Goal: Task Accomplishment & Management: Use online tool/utility

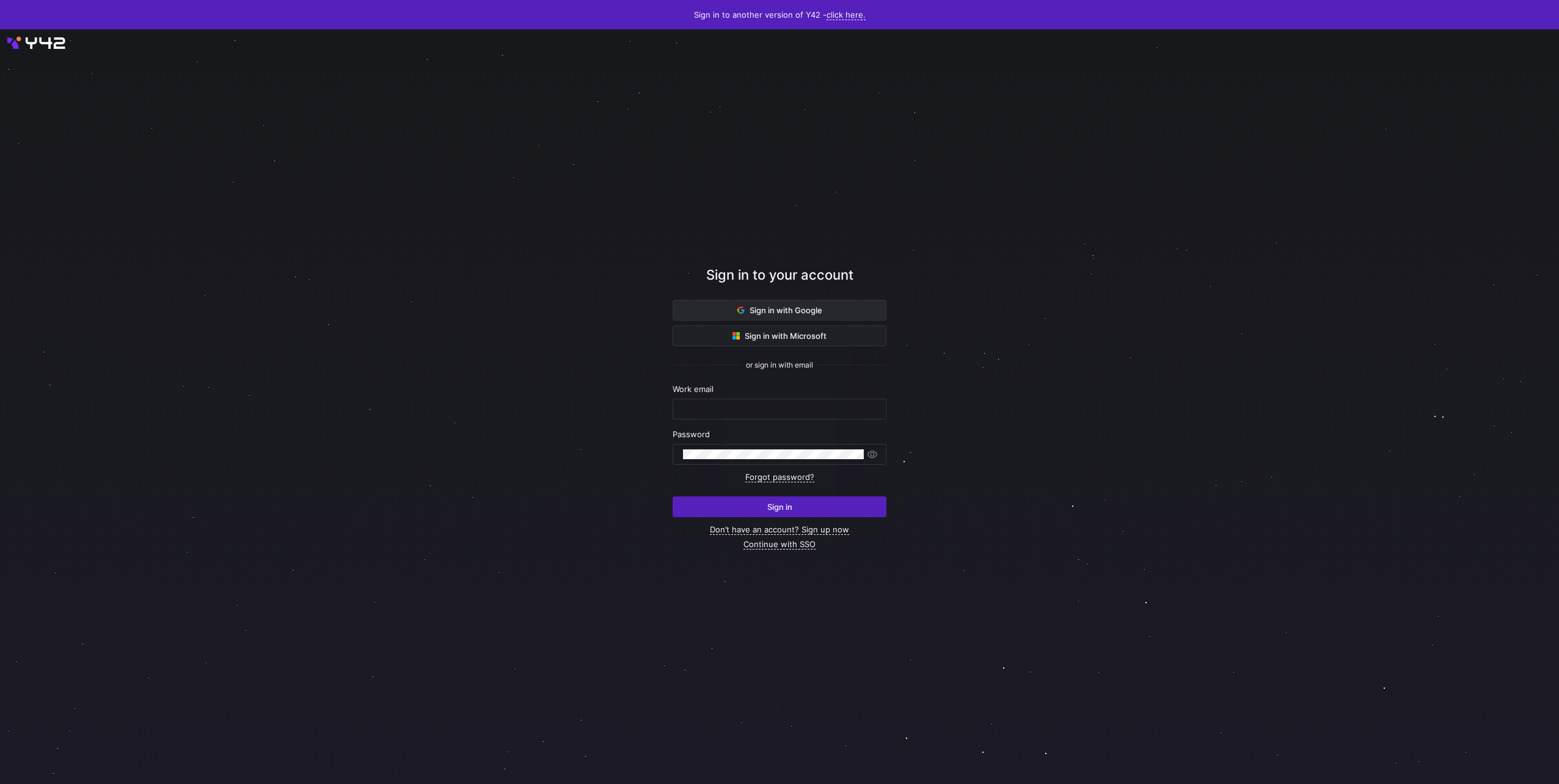
click at [812, 312] on span "Sign in with Google" at bounding box center [779, 310] width 85 height 9
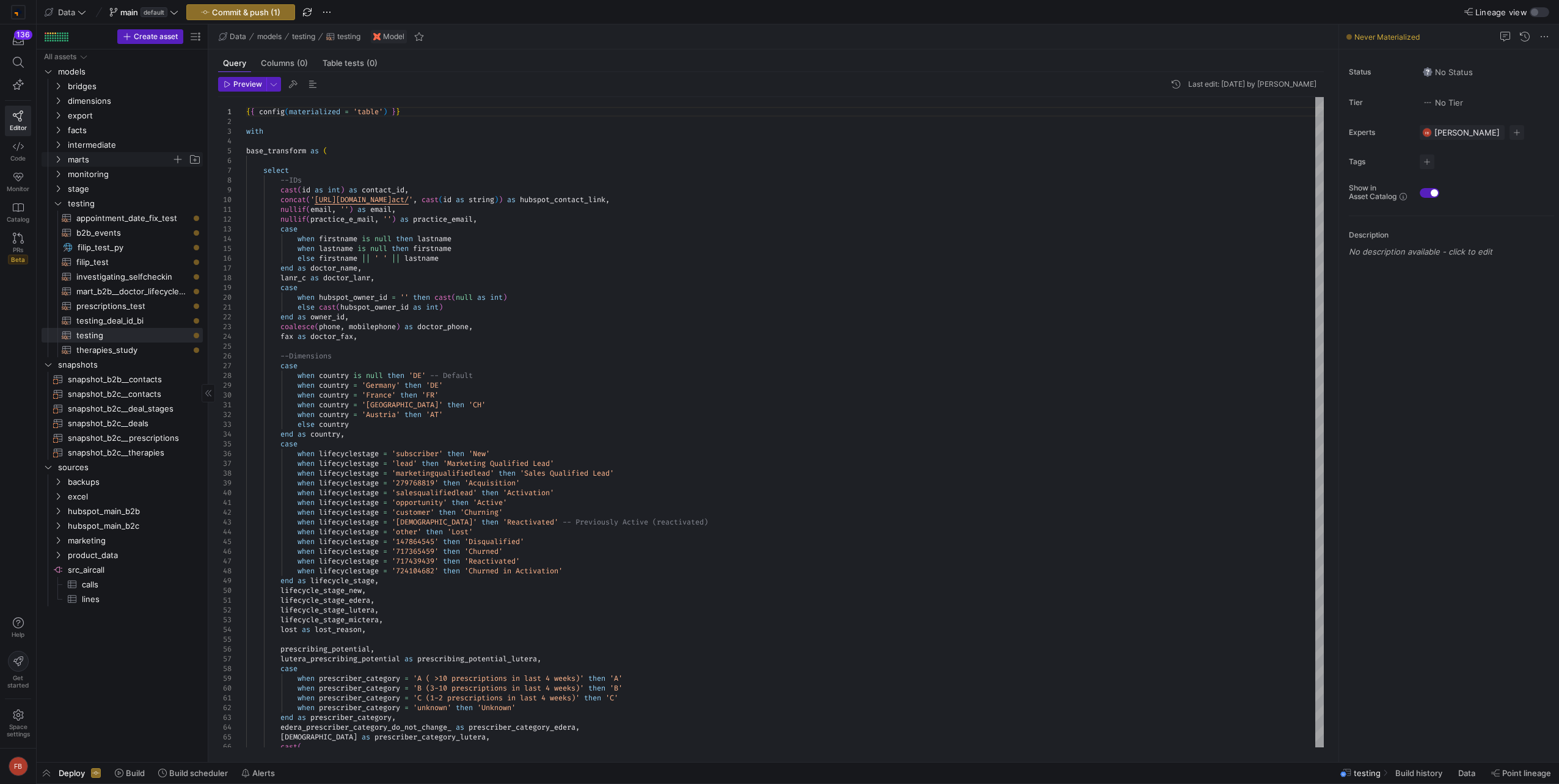
click at [67, 161] on span "marts" at bounding box center [127, 160] width 150 height 14
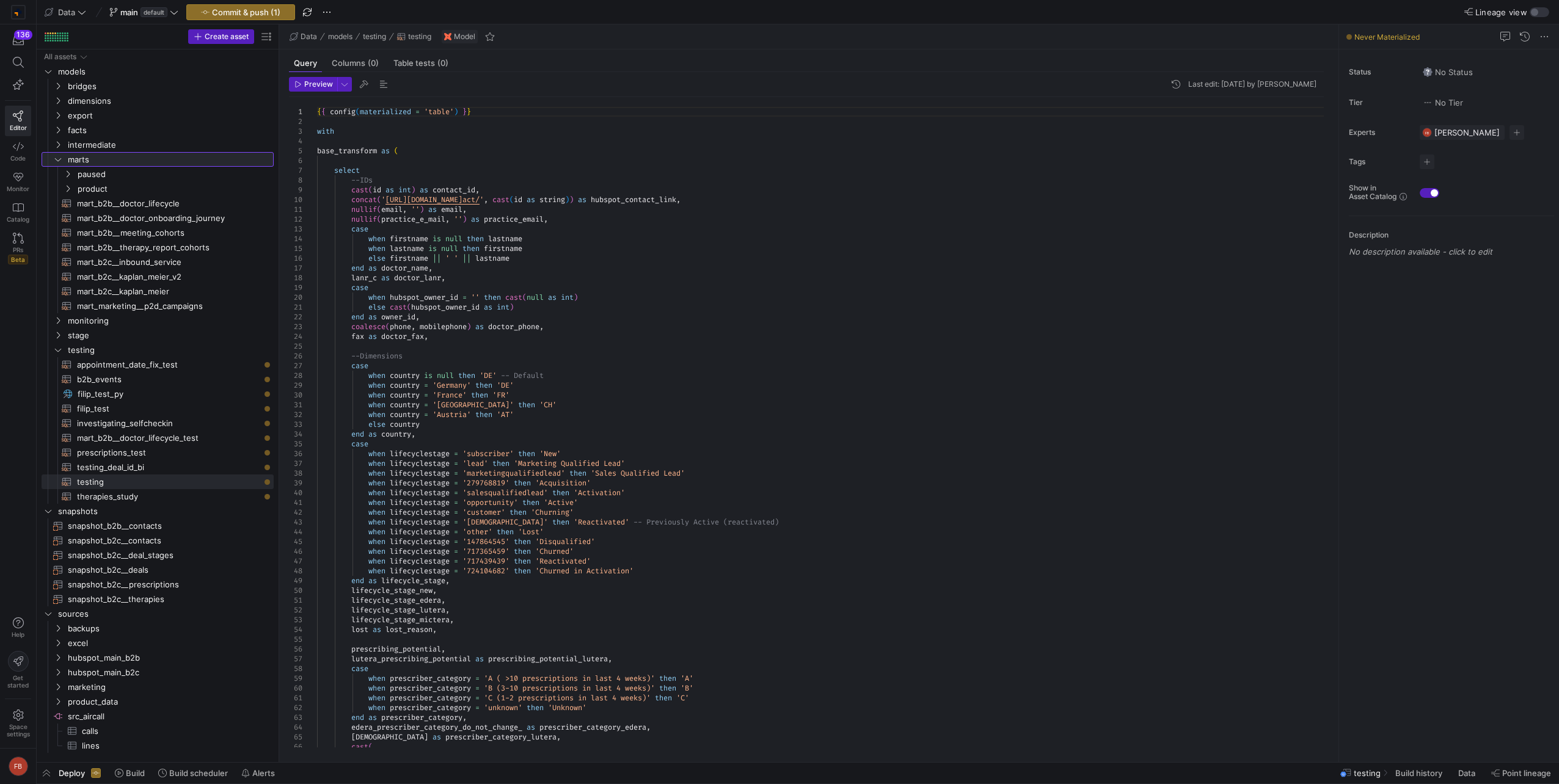
drag, startPoint x: 207, startPoint y: 227, endPoint x: 279, endPoint y: 226, distance: 72.0
click at [279, 226] on div at bounding box center [279, 393] width 1 height 738
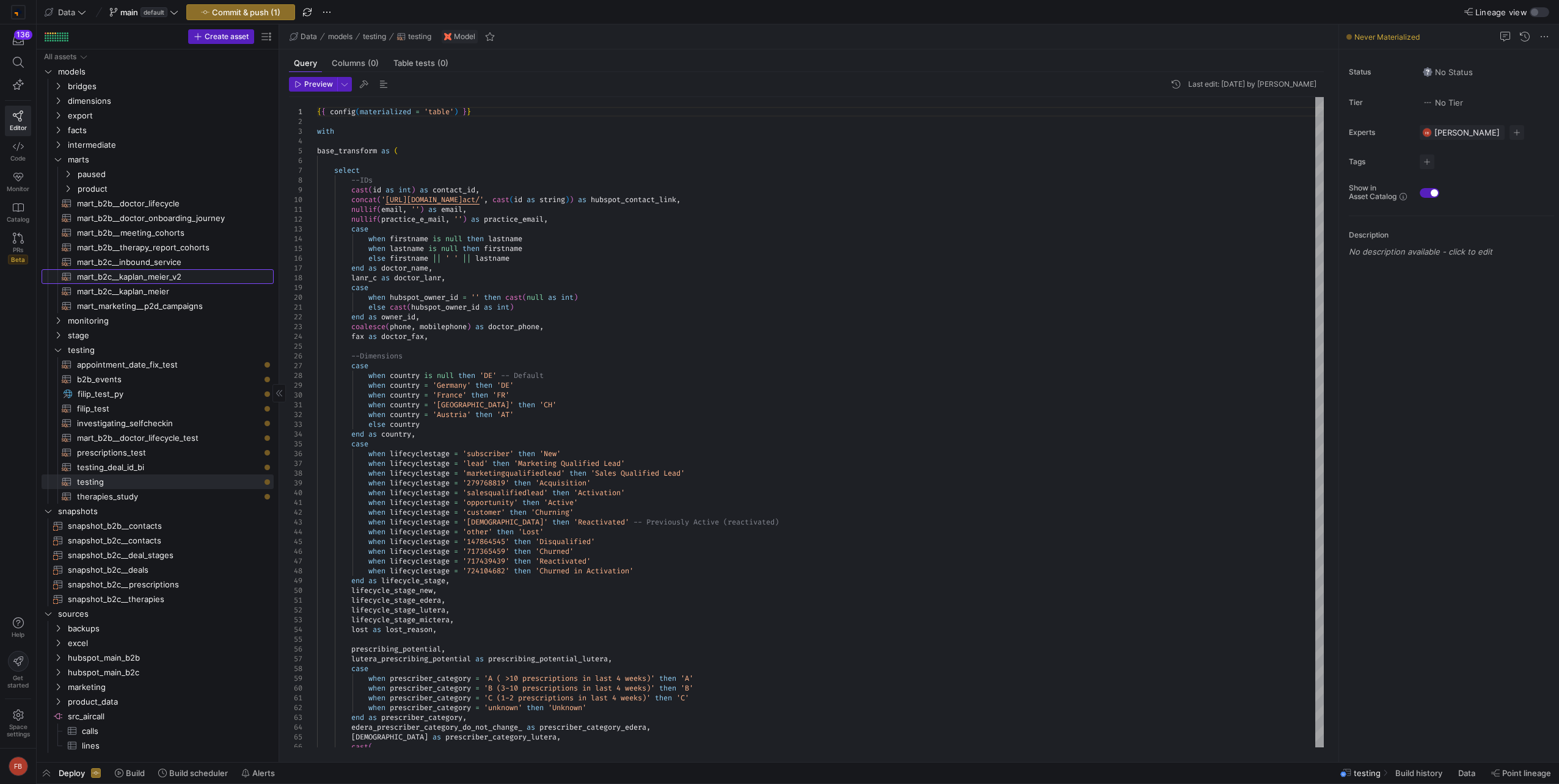
click at [170, 277] on span "mart_b2c__kaplan_meier_v2​​​​​​​​​​" at bounding box center [168, 276] width 183 height 14
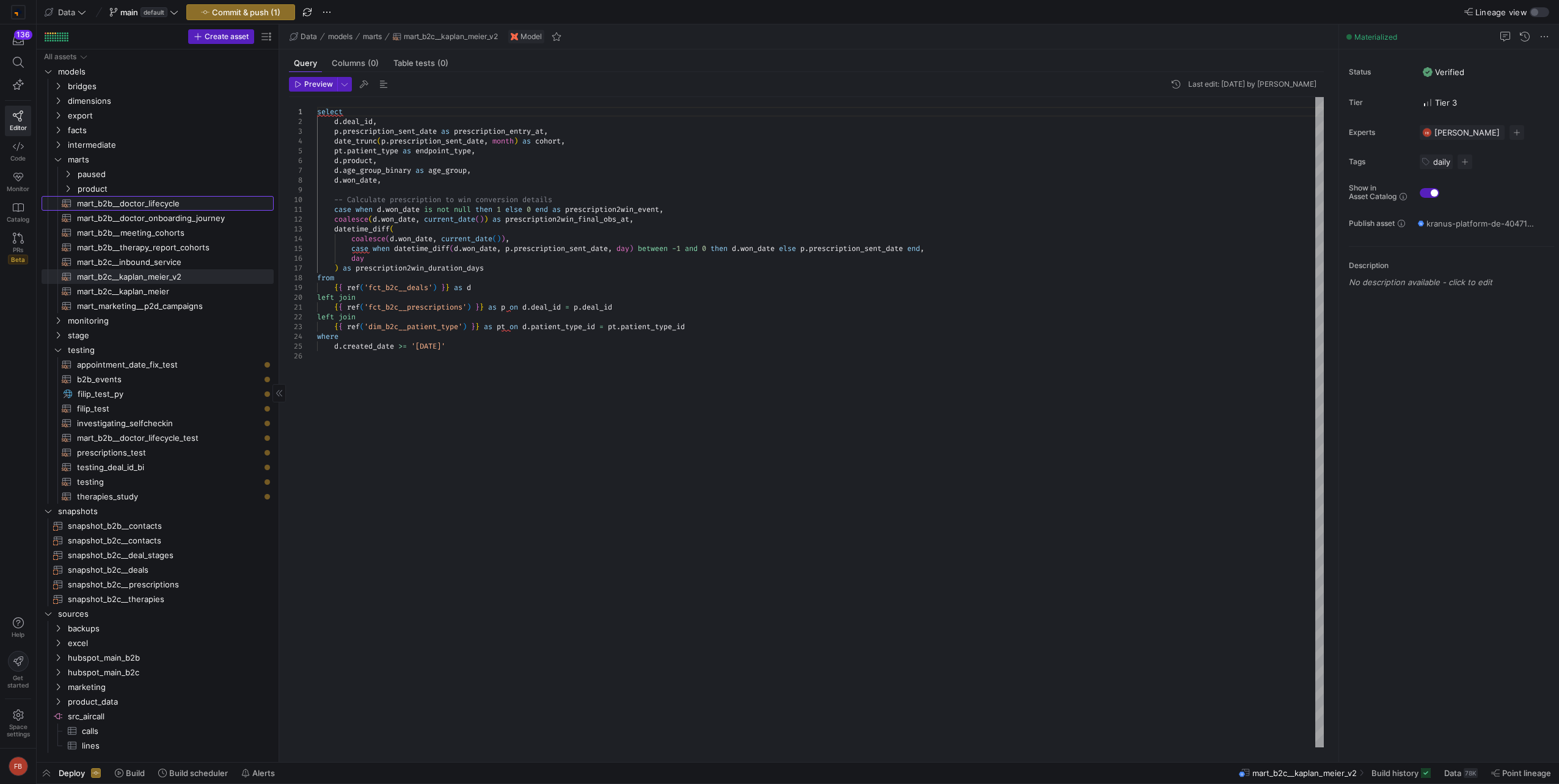
click at [189, 205] on span "mart_b2b__doctor_lifecycle​​​​​​​​​​" at bounding box center [168, 203] width 183 height 14
type textarea "{{ config(materialized = 'table') }} with meetings as ( select contact_id, 'Ede…"
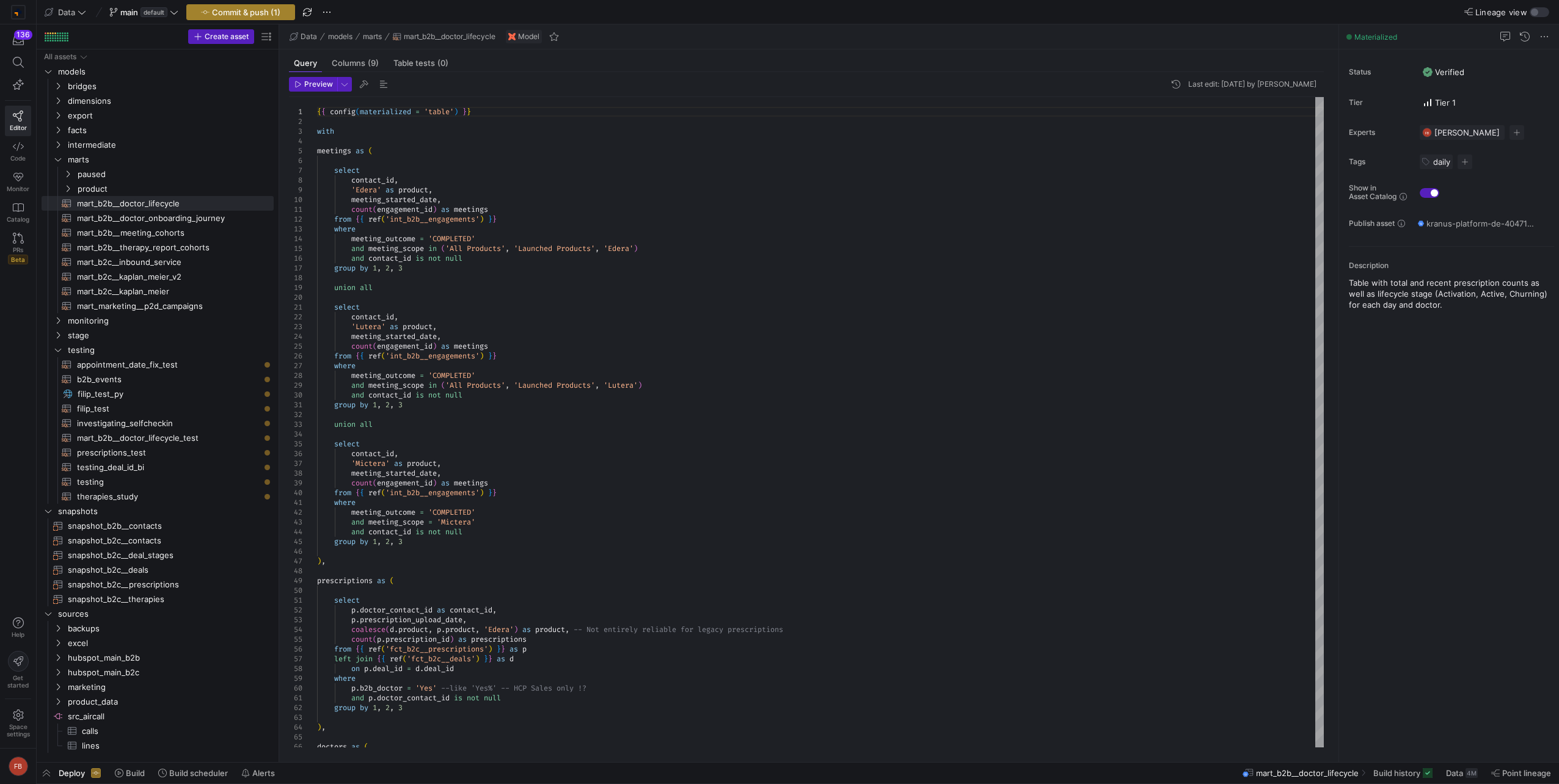
click at [278, 12] on span "Commit & push (1)" at bounding box center [246, 12] width 68 height 9
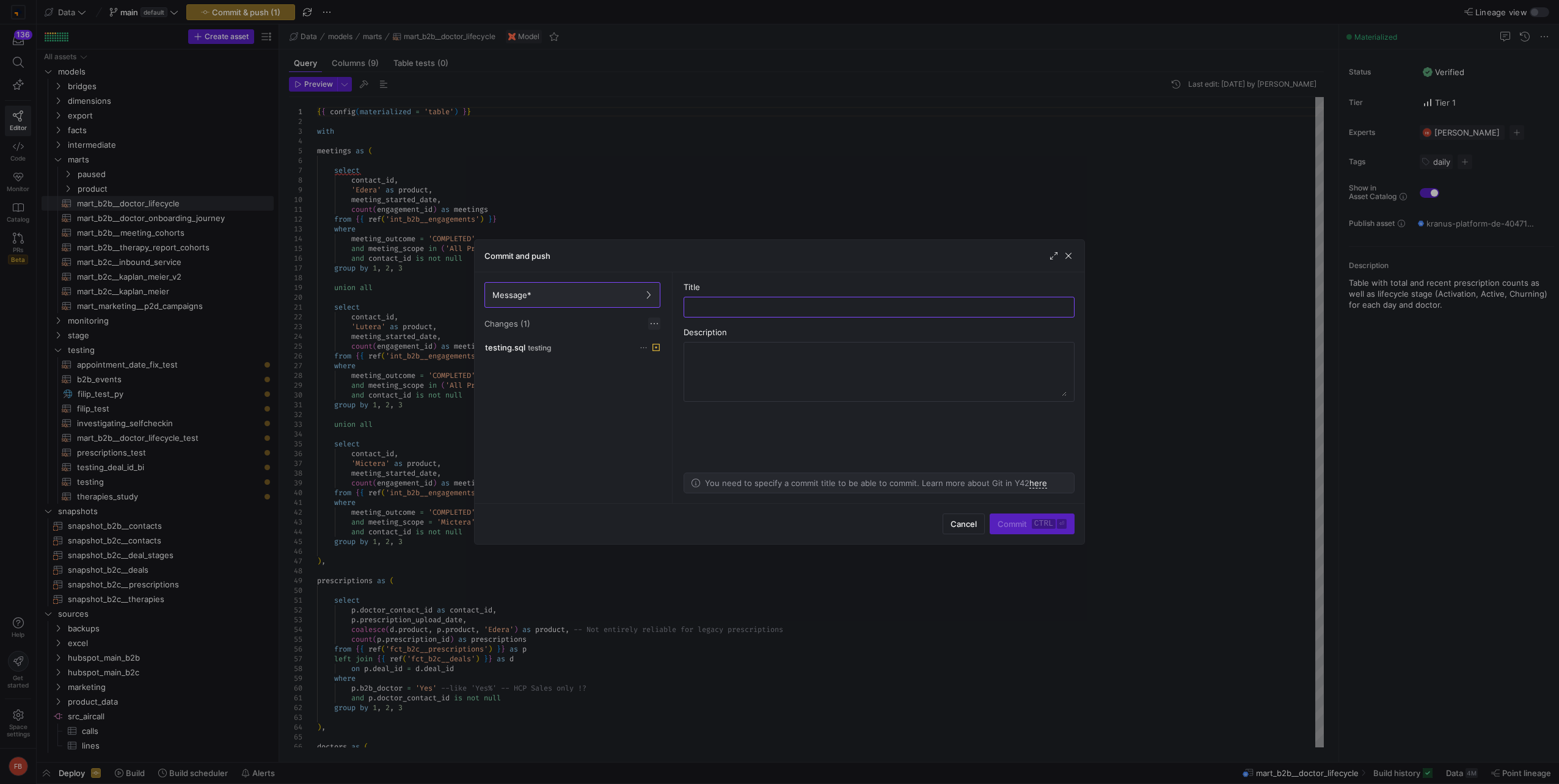
click at [656, 318] on span at bounding box center [654, 323] width 12 height 12
click at [674, 354] on button "Discard all changes" at bounding box center [698, 360] width 99 height 20
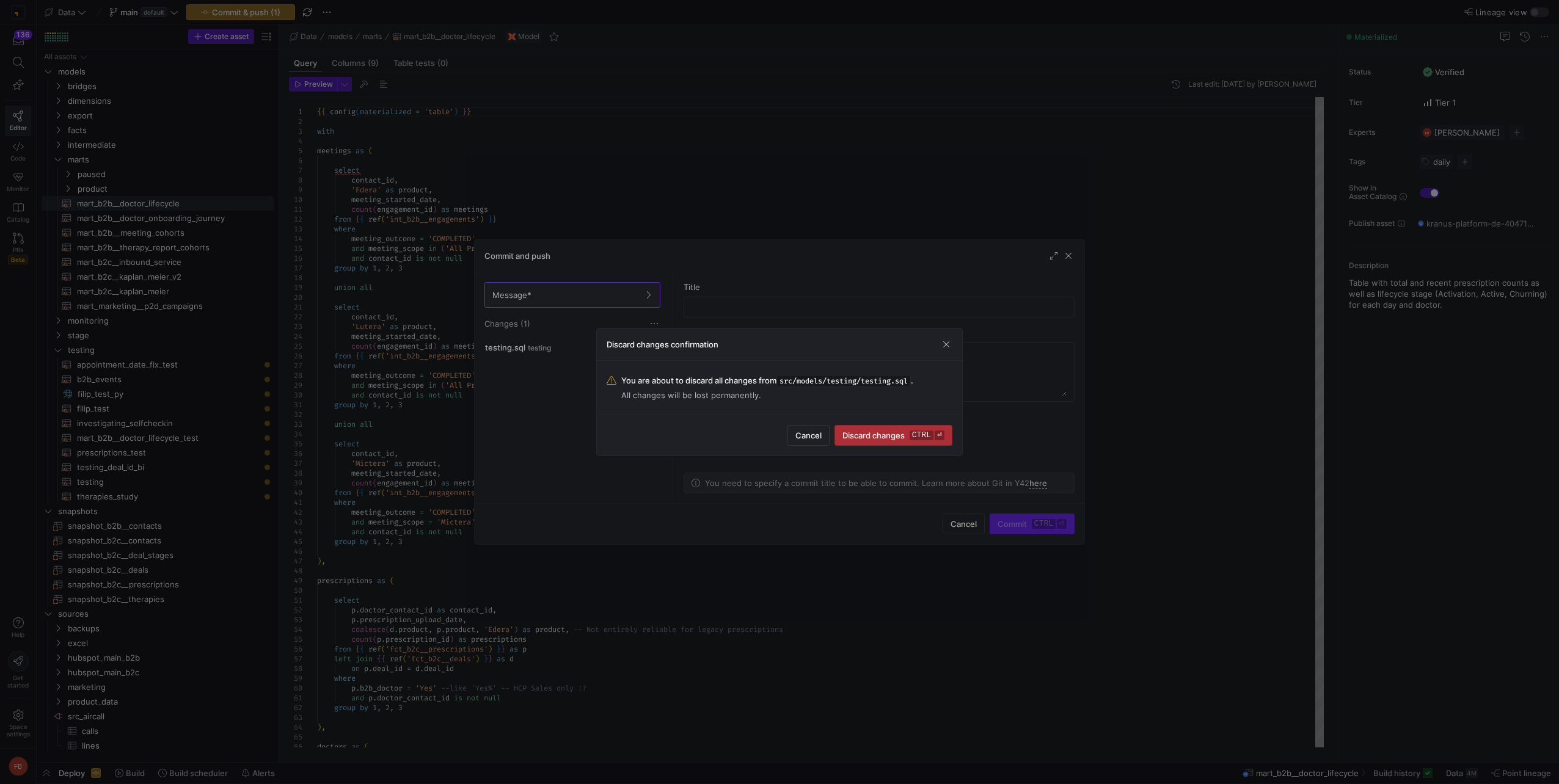
click at [836, 435] on span "submit" at bounding box center [893, 435] width 117 height 20
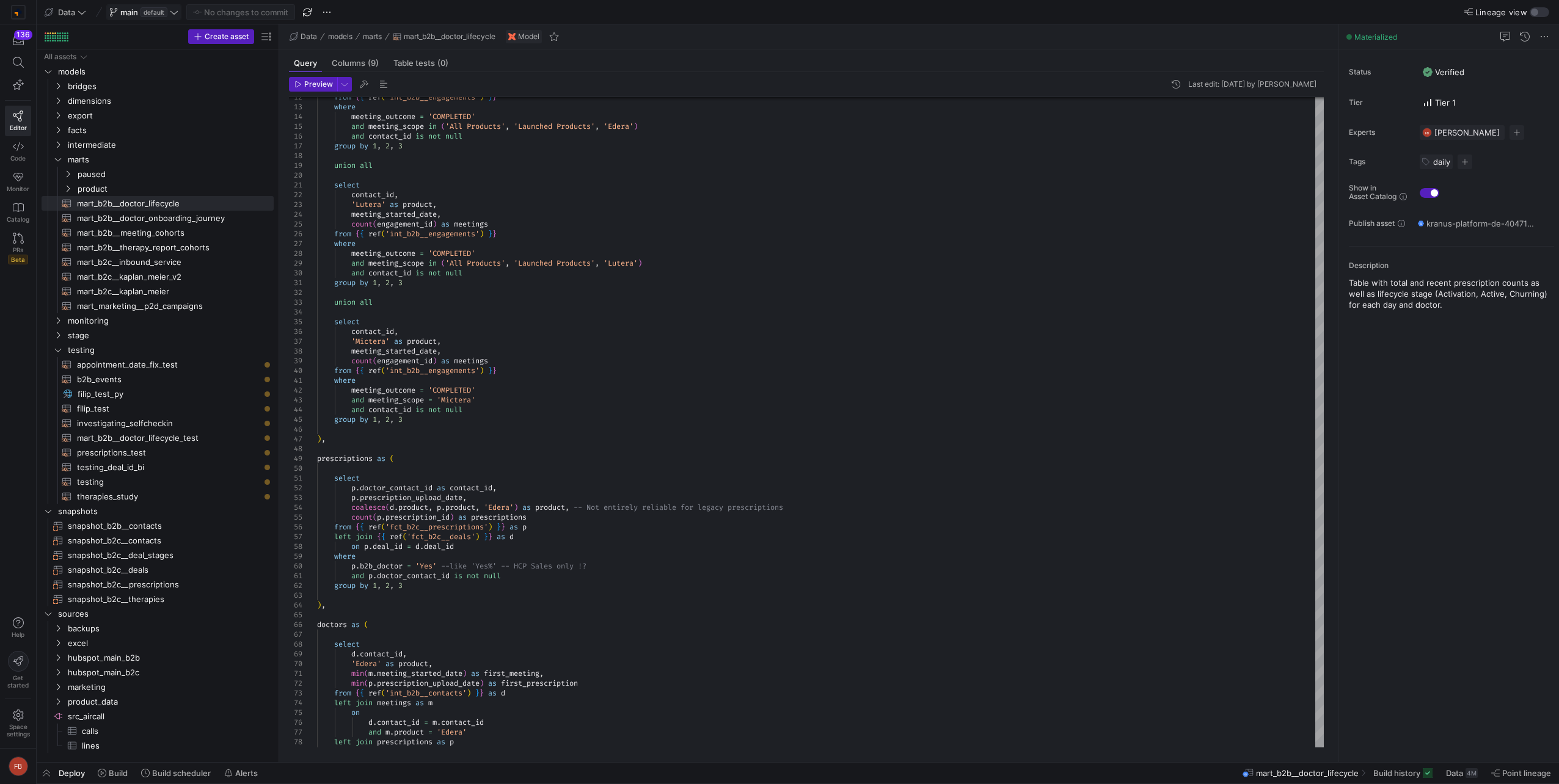
click at [181, 14] on span at bounding box center [144, 12] width 74 height 15
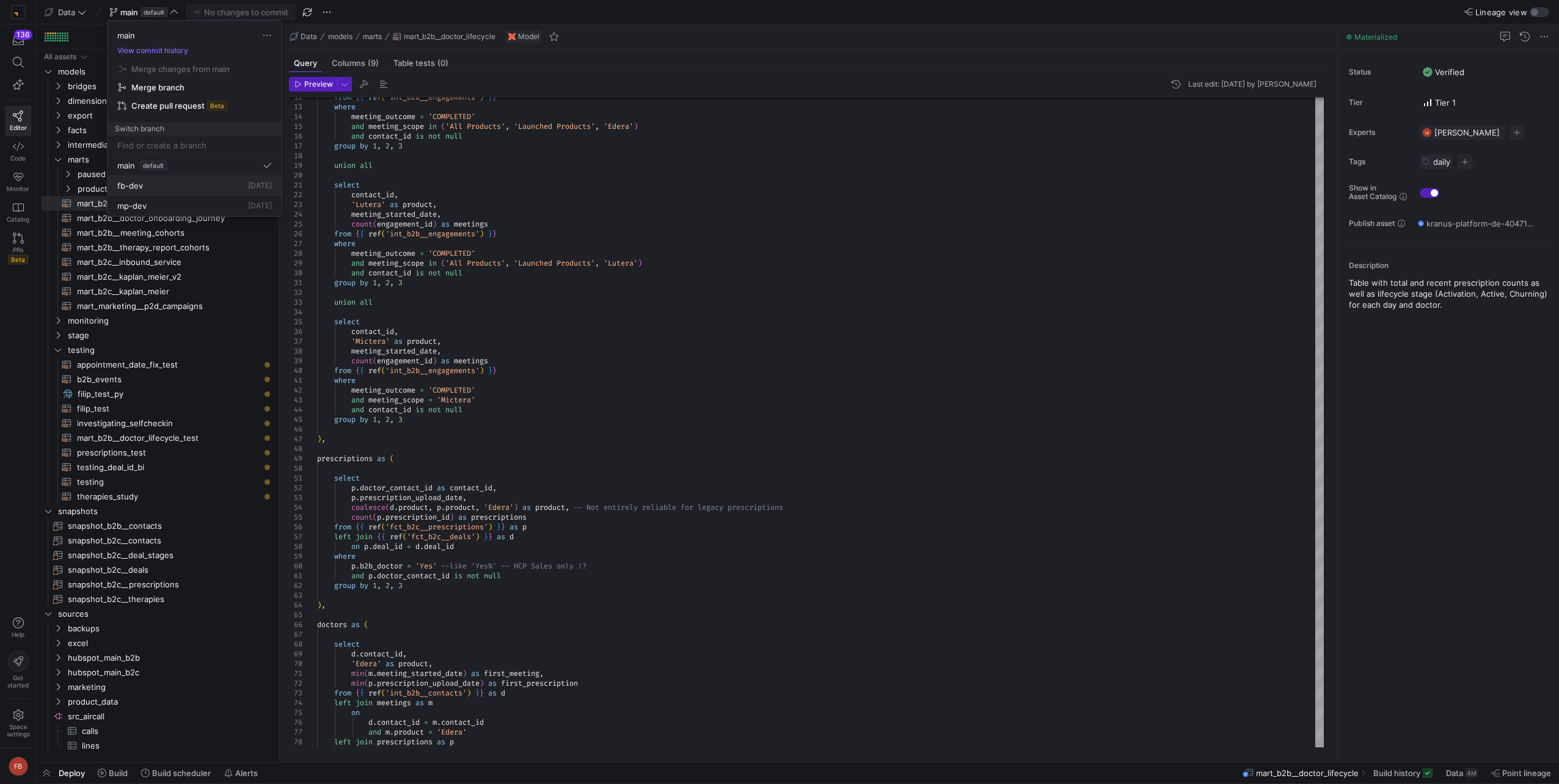
click at [152, 178] on button "fb-dev 5 days ago" at bounding box center [194, 186] width 174 height 20
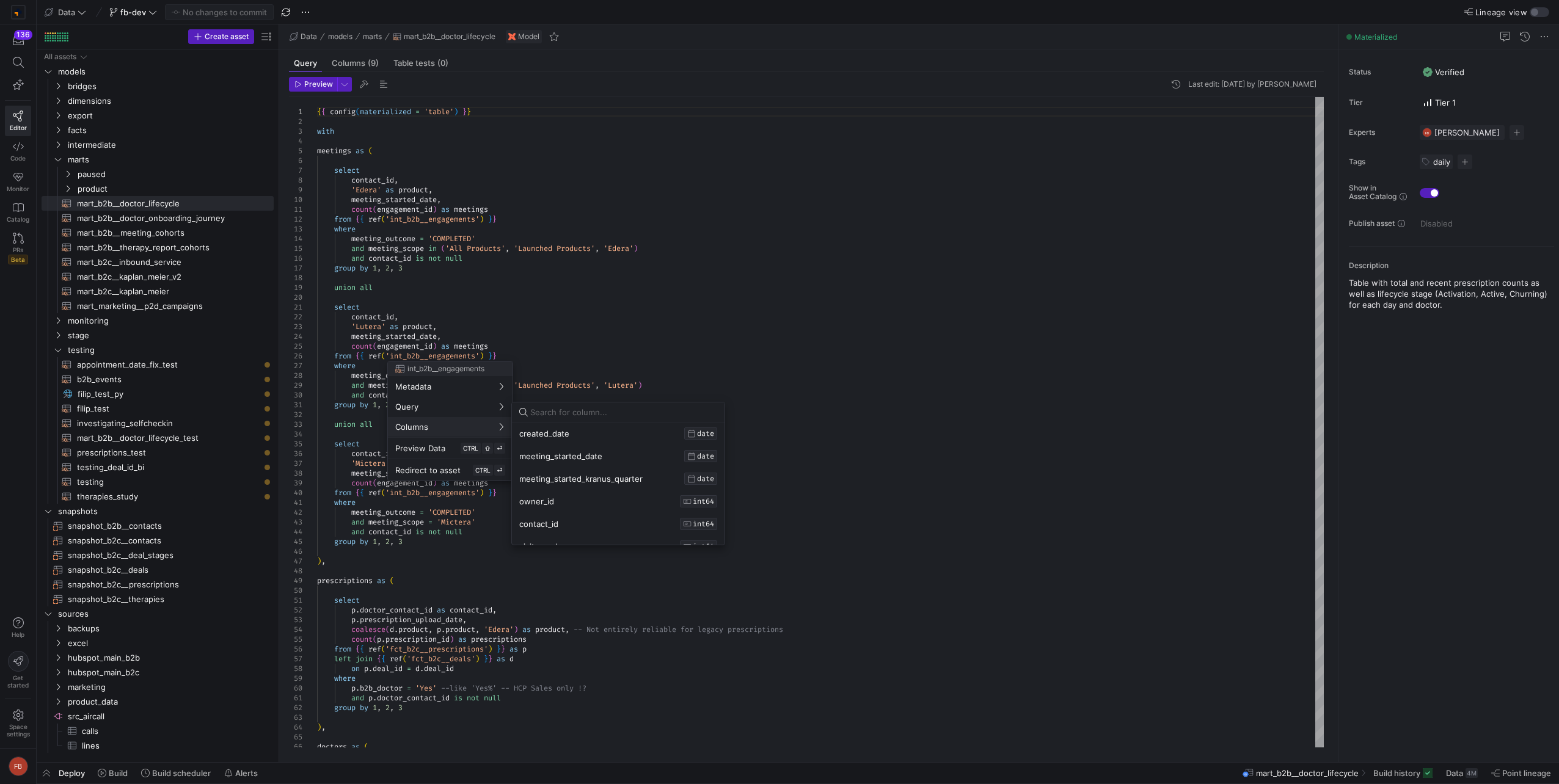
click at [161, 440] on div at bounding box center [779, 392] width 1559 height 784
click at [161, 440] on span "mart_b2b__doctor_lifecycle_test​​​​​​​​​​" at bounding box center [168, 438] width 183 height 14
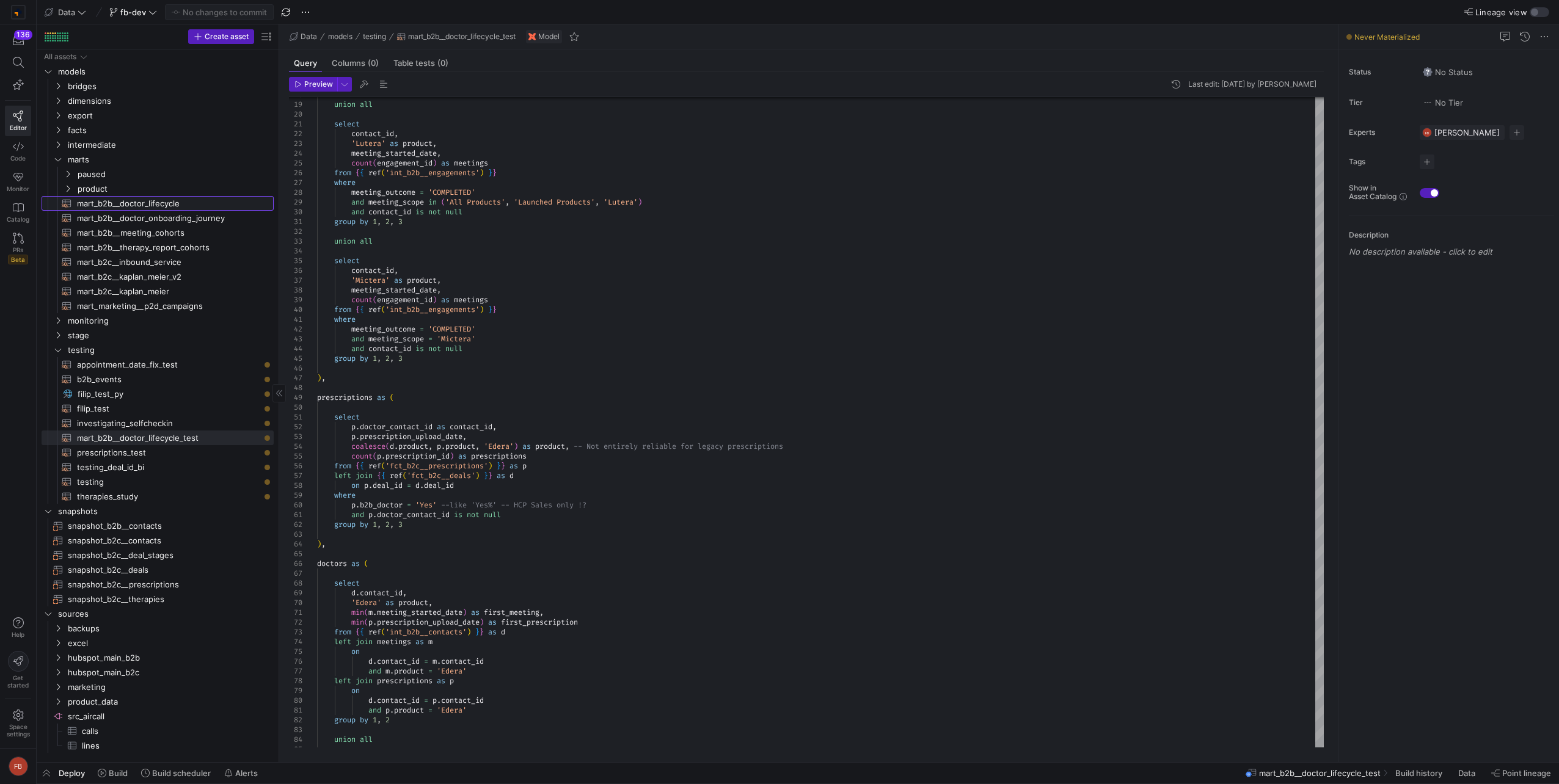
click at [181, 202] on span "mart_b2b__doctor_lifecycle​​​​​​​​​​" at bounding box center [168, 203] width 183 height 14
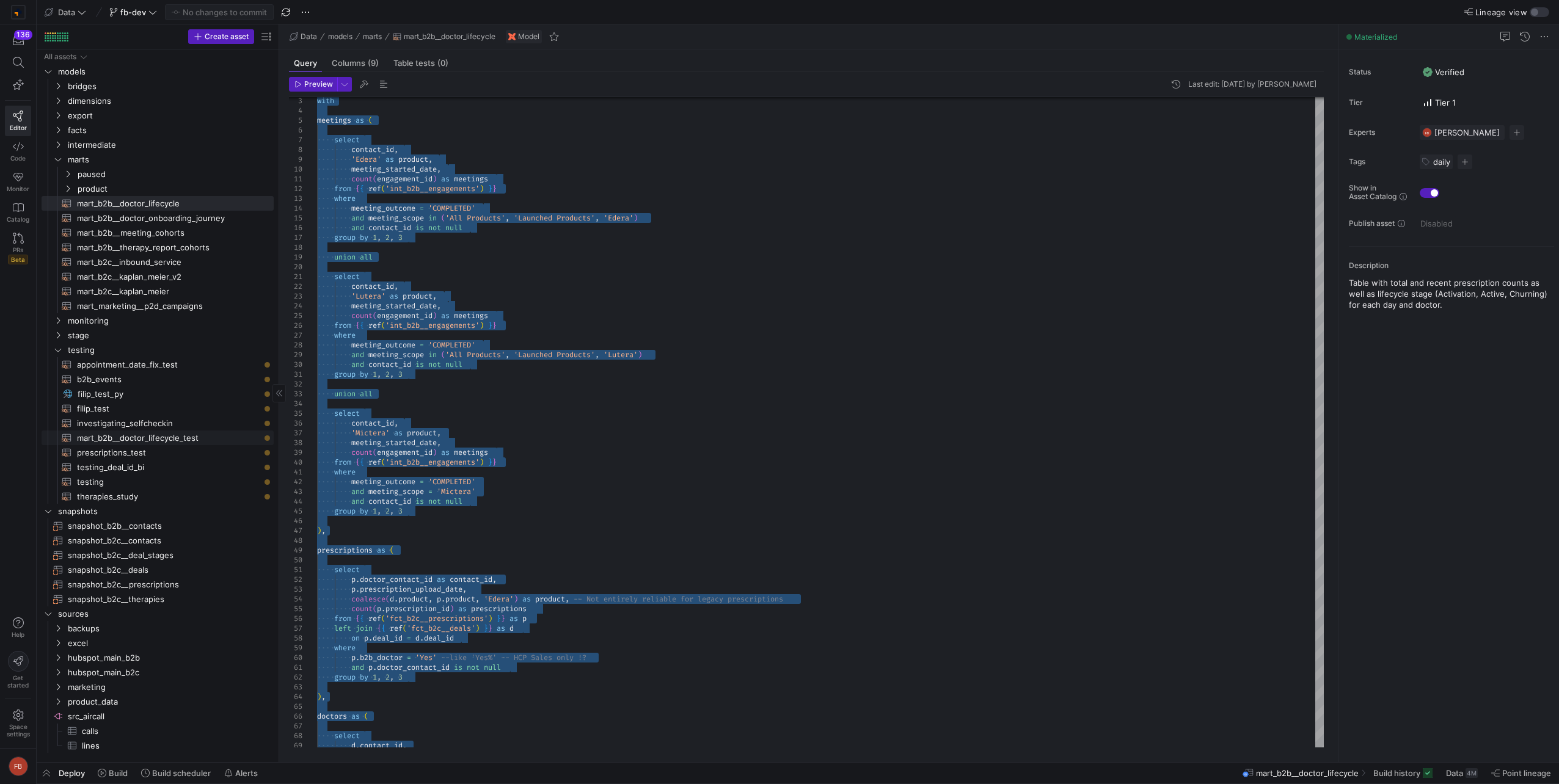
click at [147, 434] on span "mart_b2b__doctor_lifecycle_test​​​​​​​​​​" at bounding box center [168, 438] width 183 height 14
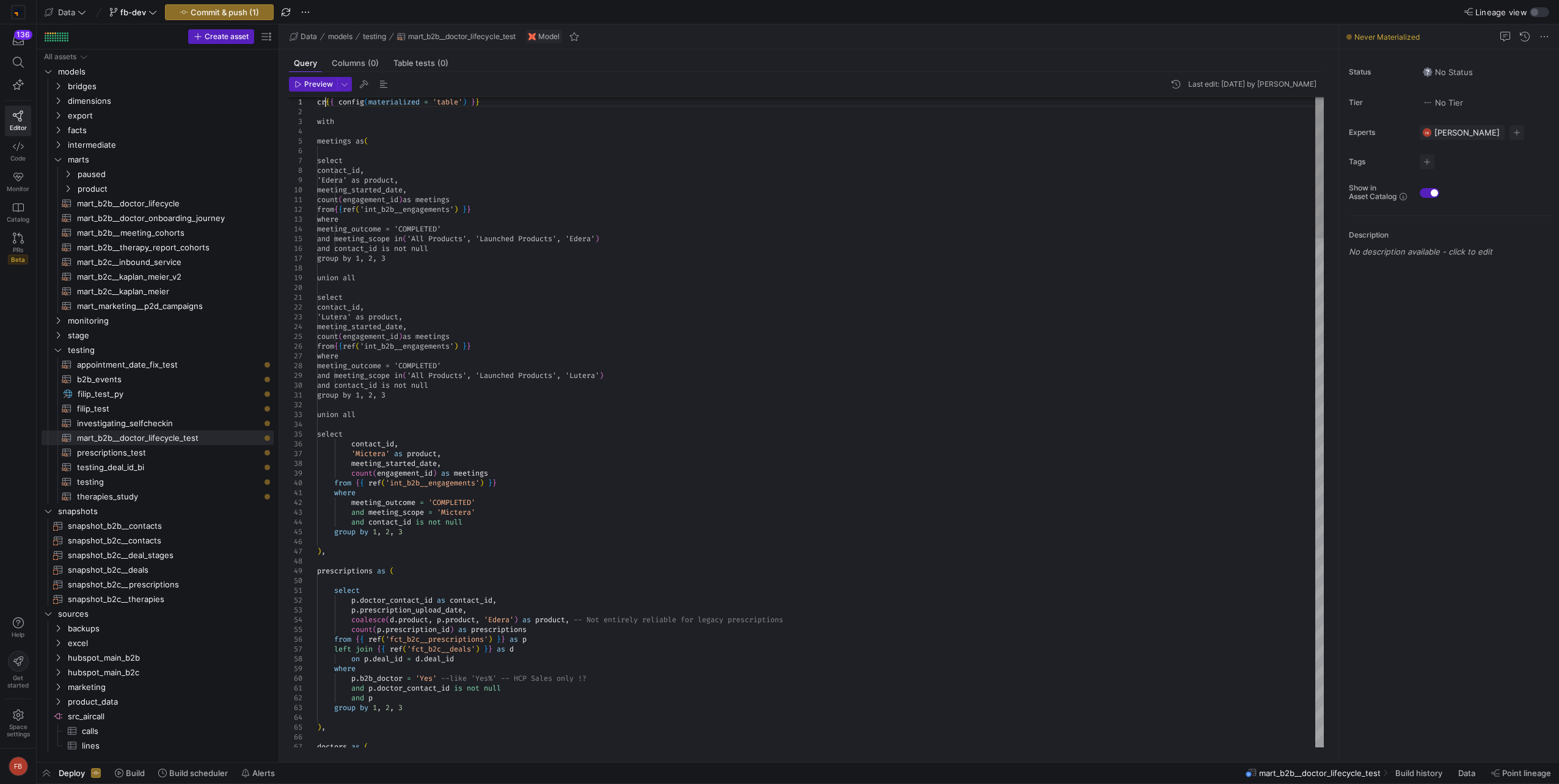
scroll to position [9, 9]
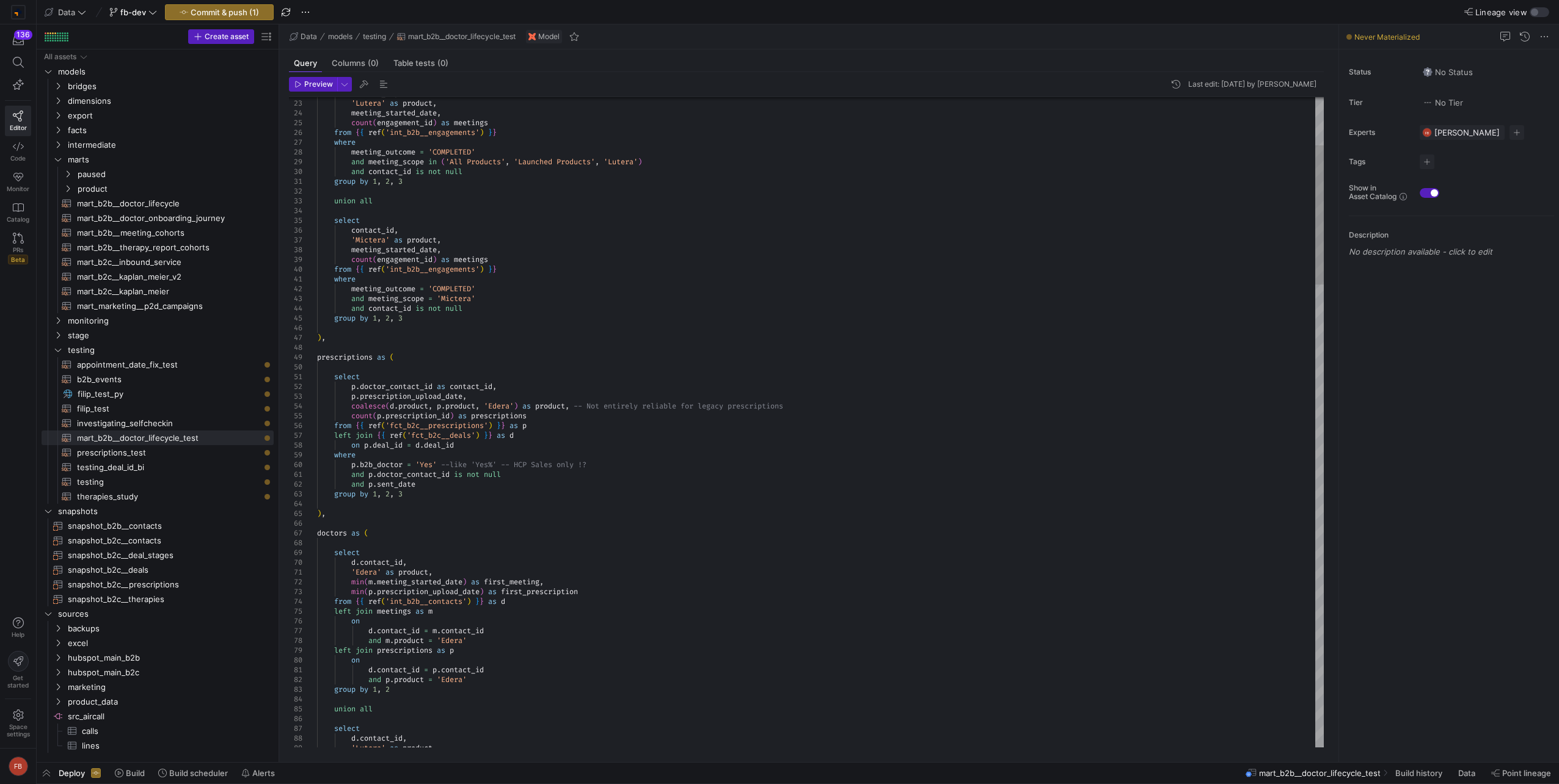
click at [311, 81] on span "Preview" at bounding box center [318, 84] width 29 height 9
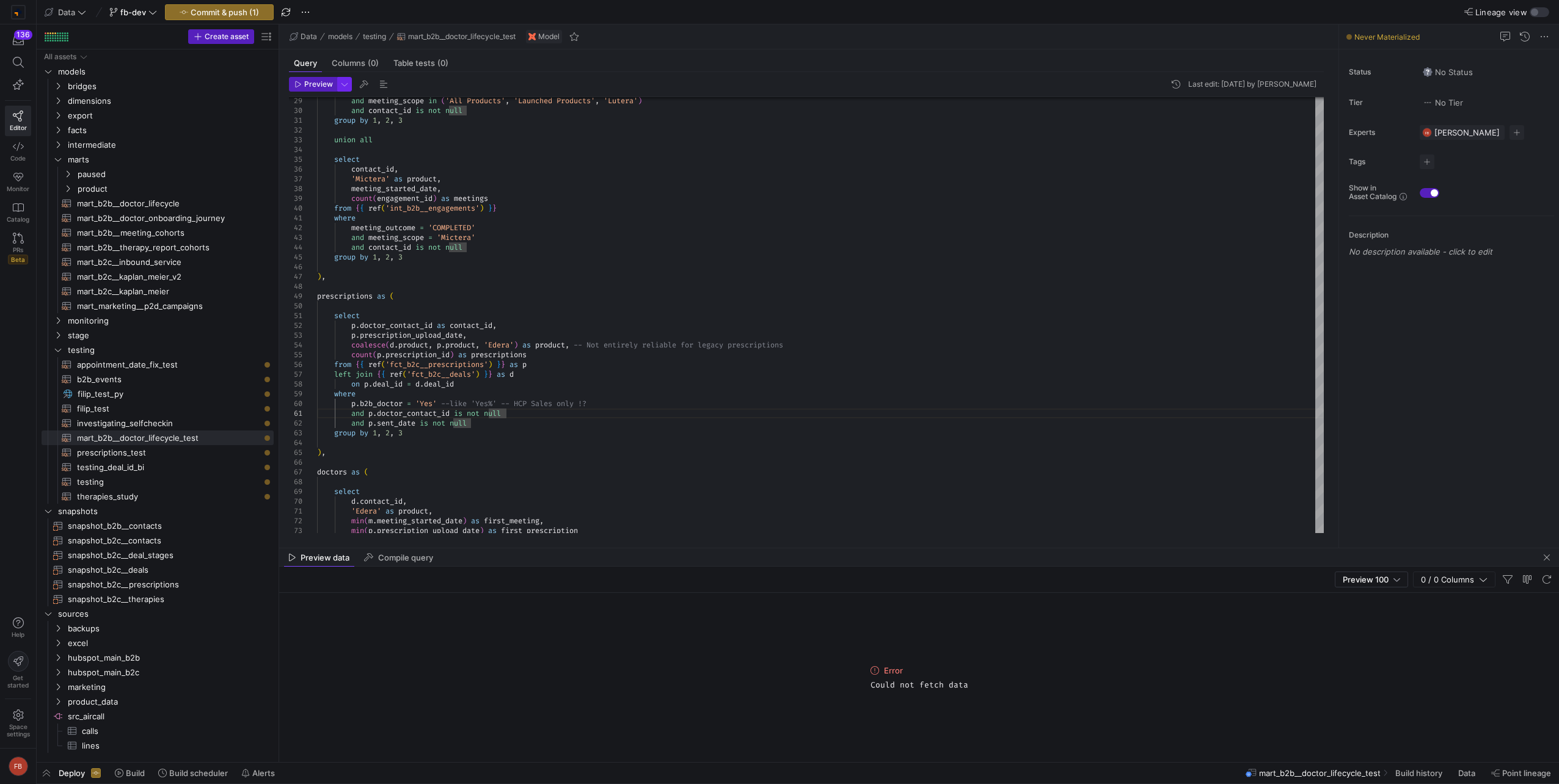
click at [342, 90] on span "button" at bounding box center [345, 84] width 14 height 14
click at [308, 92] on div "Preview Settings" at bounding box center [271, 102] width 157 height 20
click at [308, 87] on div at bounding box center [779, 392] width 1559 height 784
click at [308, 84] on span "Preview" at bounding box center [318, 84] width 29 height 9
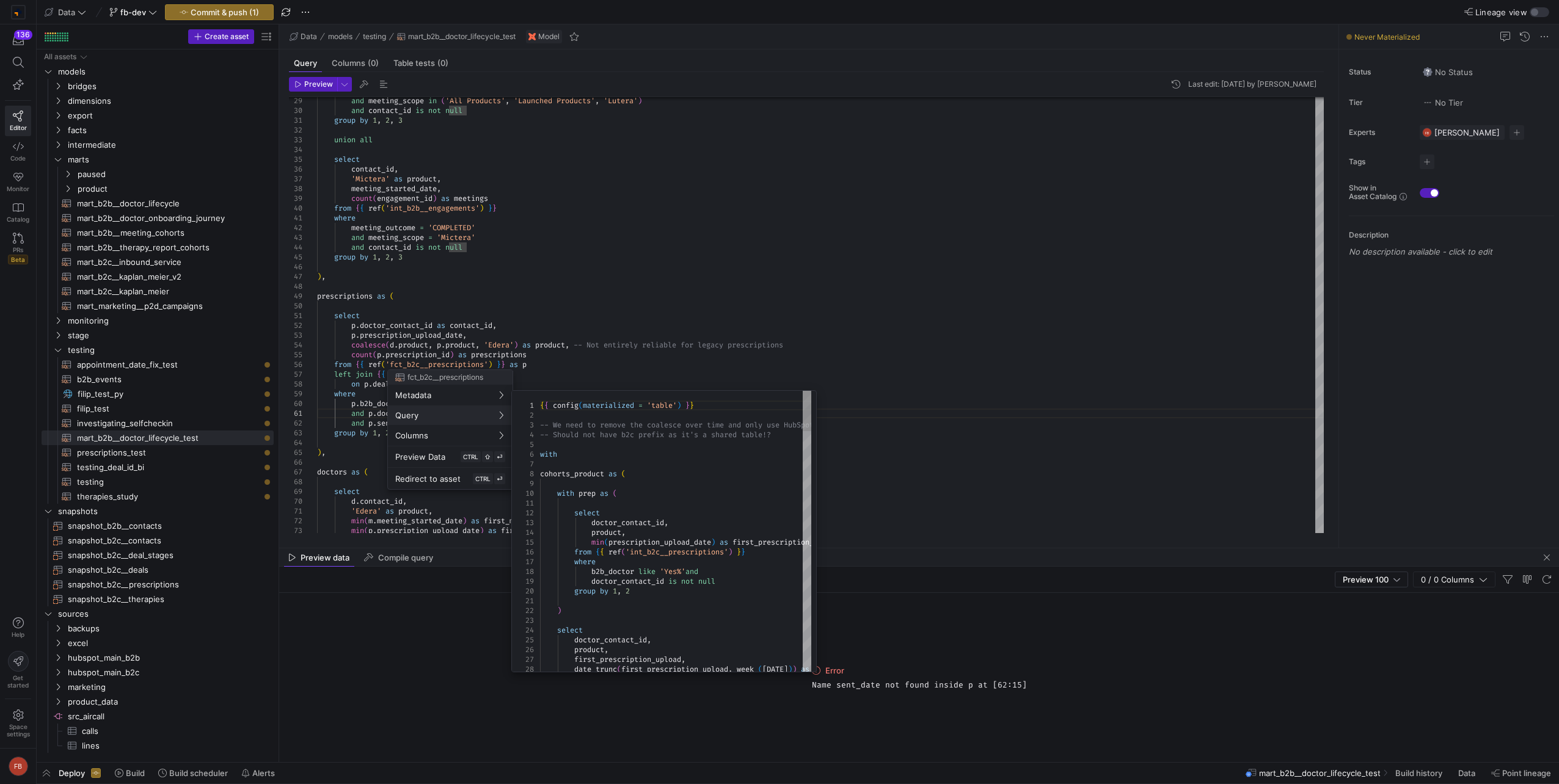
click at [362, 393] on div at bounding box center [779, 392] width 1559 height 784
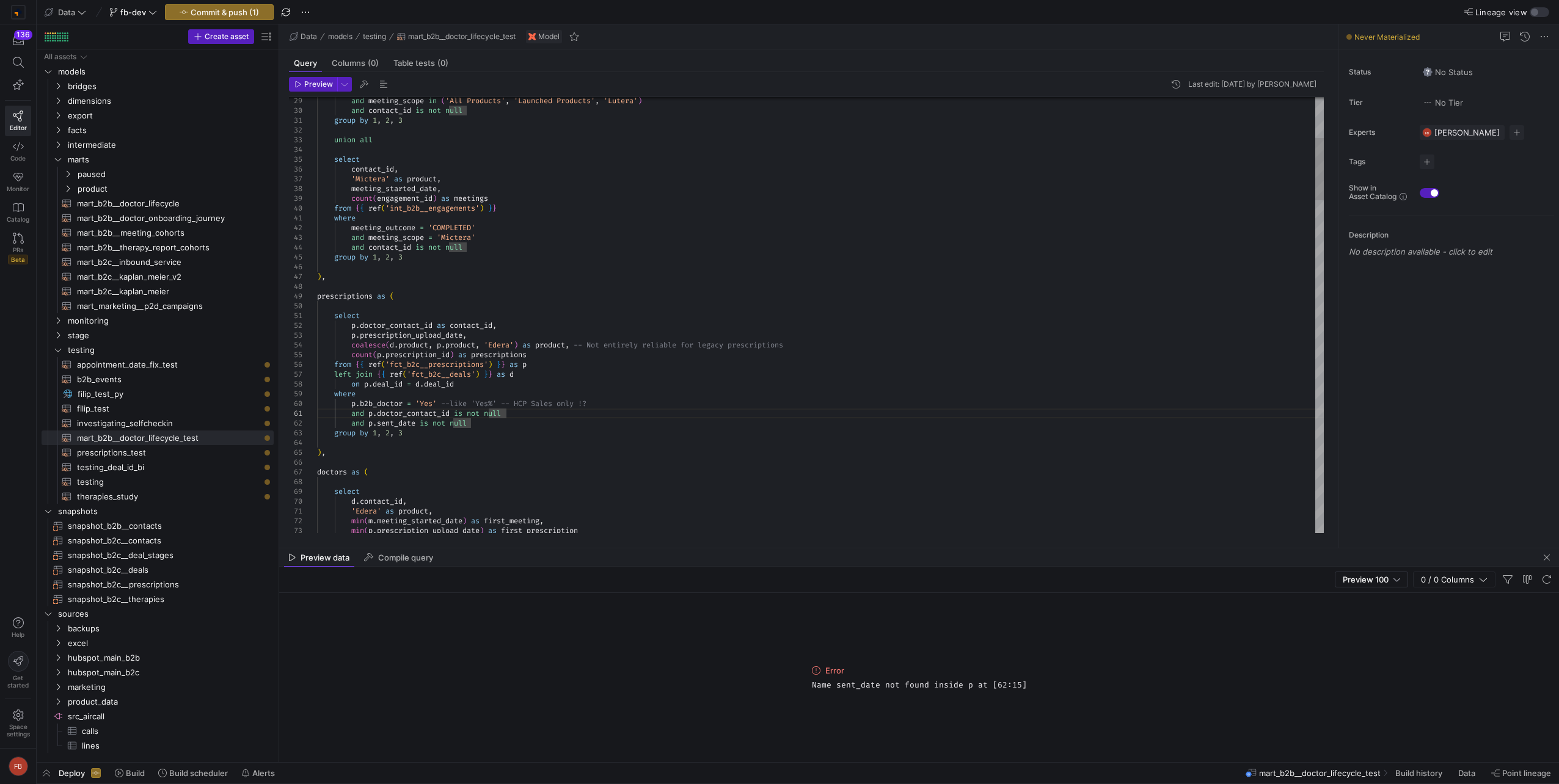
scroll to position [9, 188]
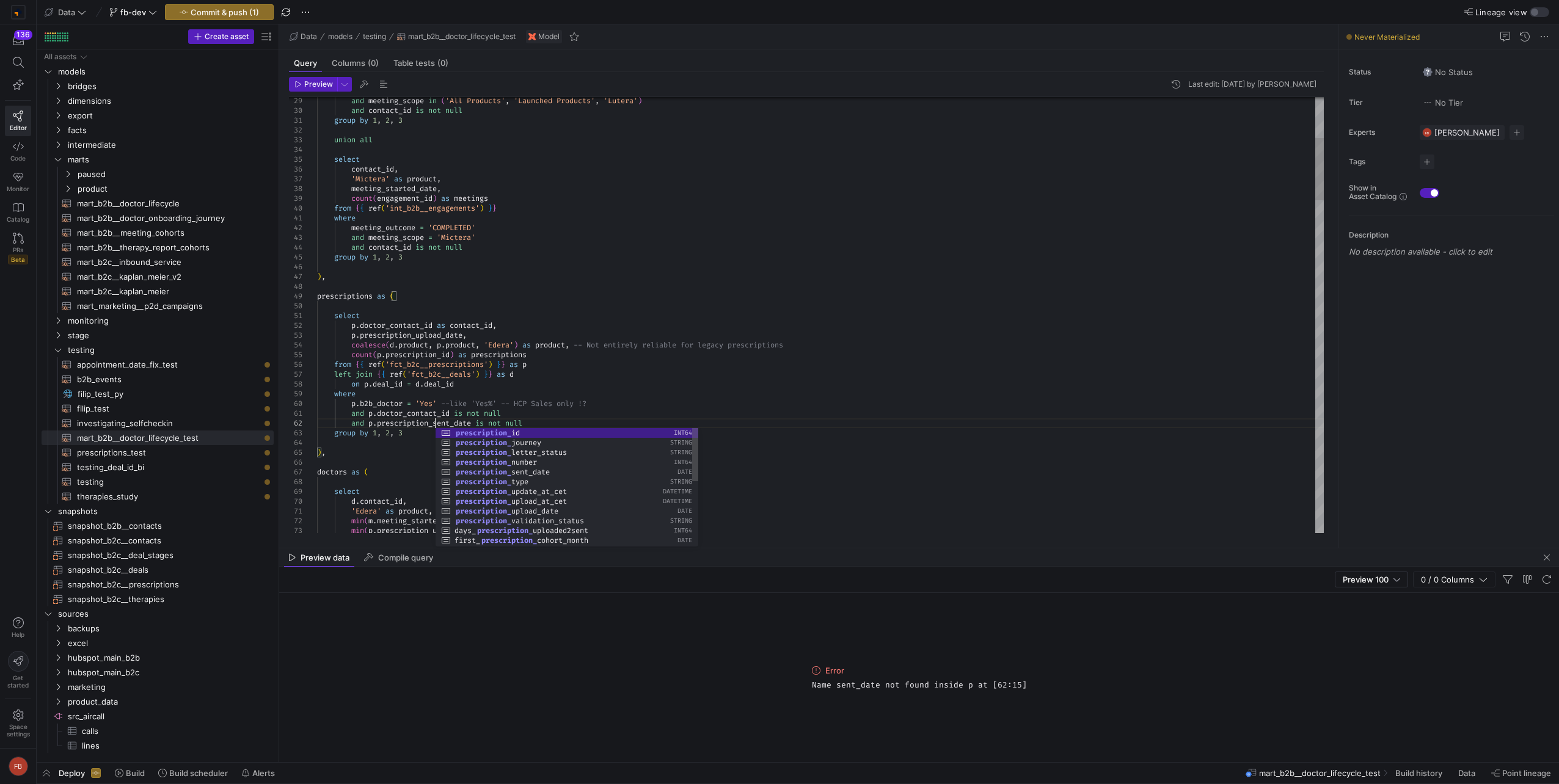
scroll to position [9, 123]
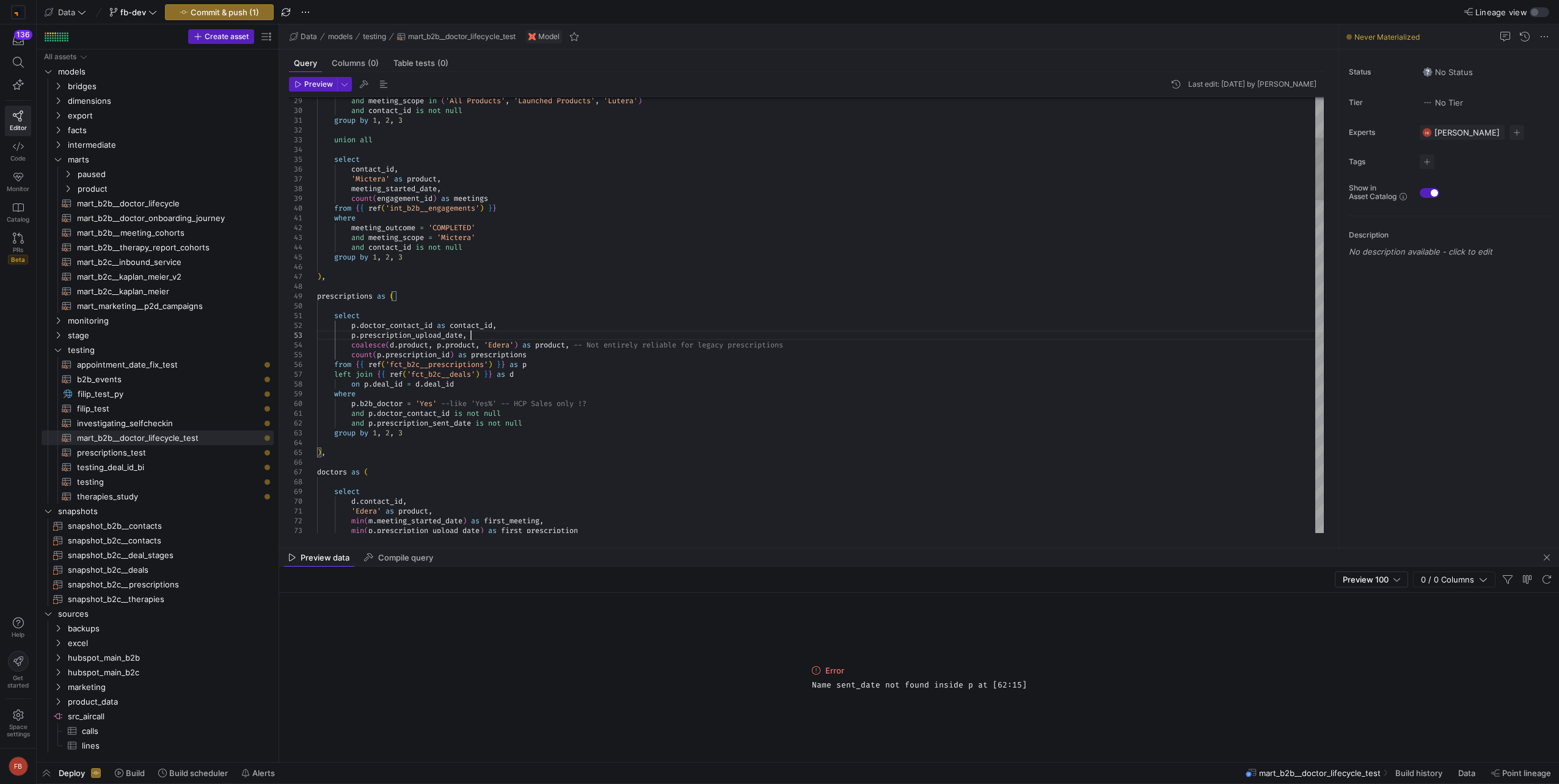
type textarea "select p.doctor_contact_id as contact_id, p.prescription_upload_date, coalesce(…"
click at [320, 86] on span "Preview" at bounding box center [318, 84] width 29 height 9
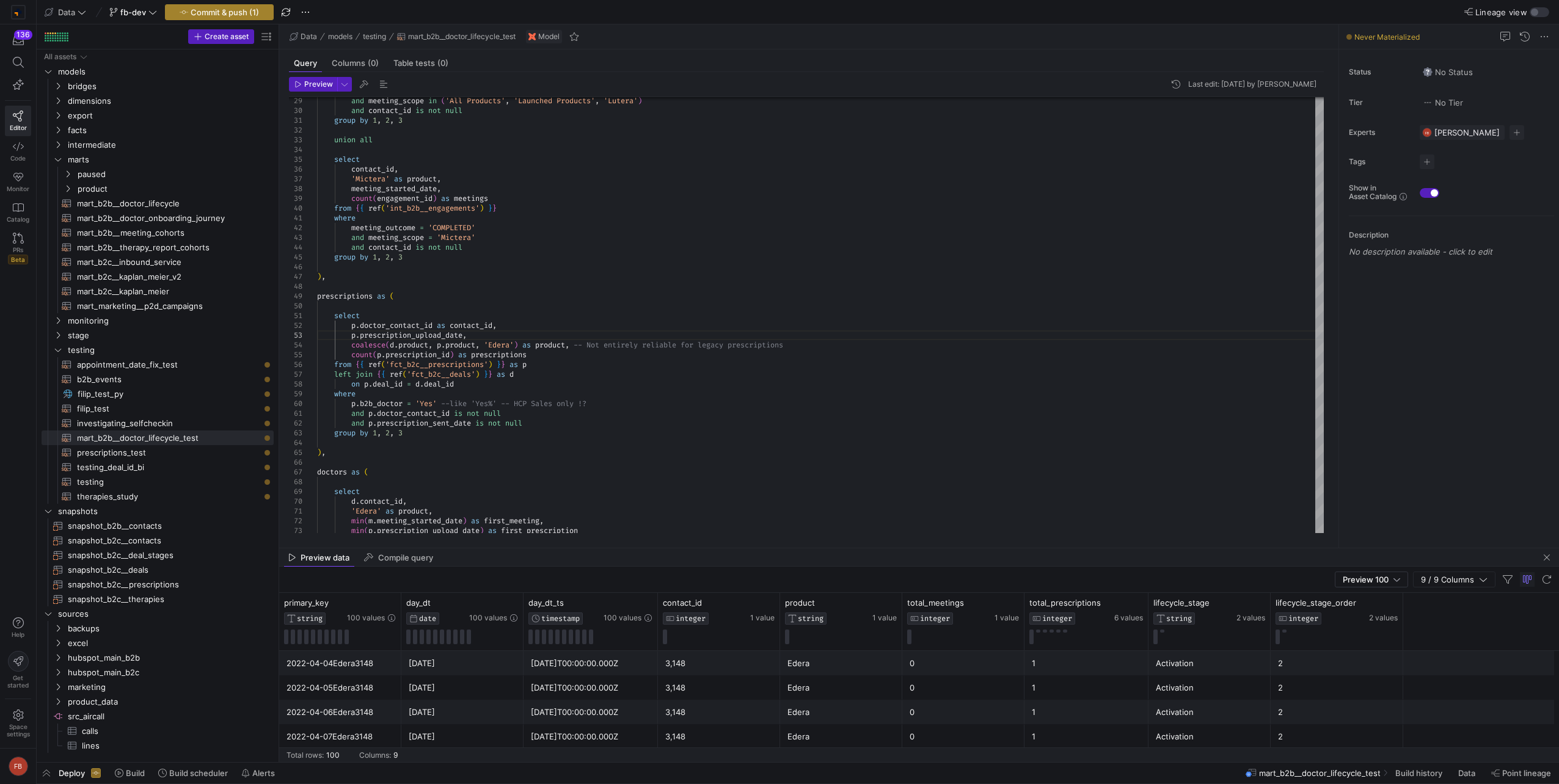
click at [246, 12] on span "Commit & push (1)" at bounding box center [225, 12] width 68 height 9
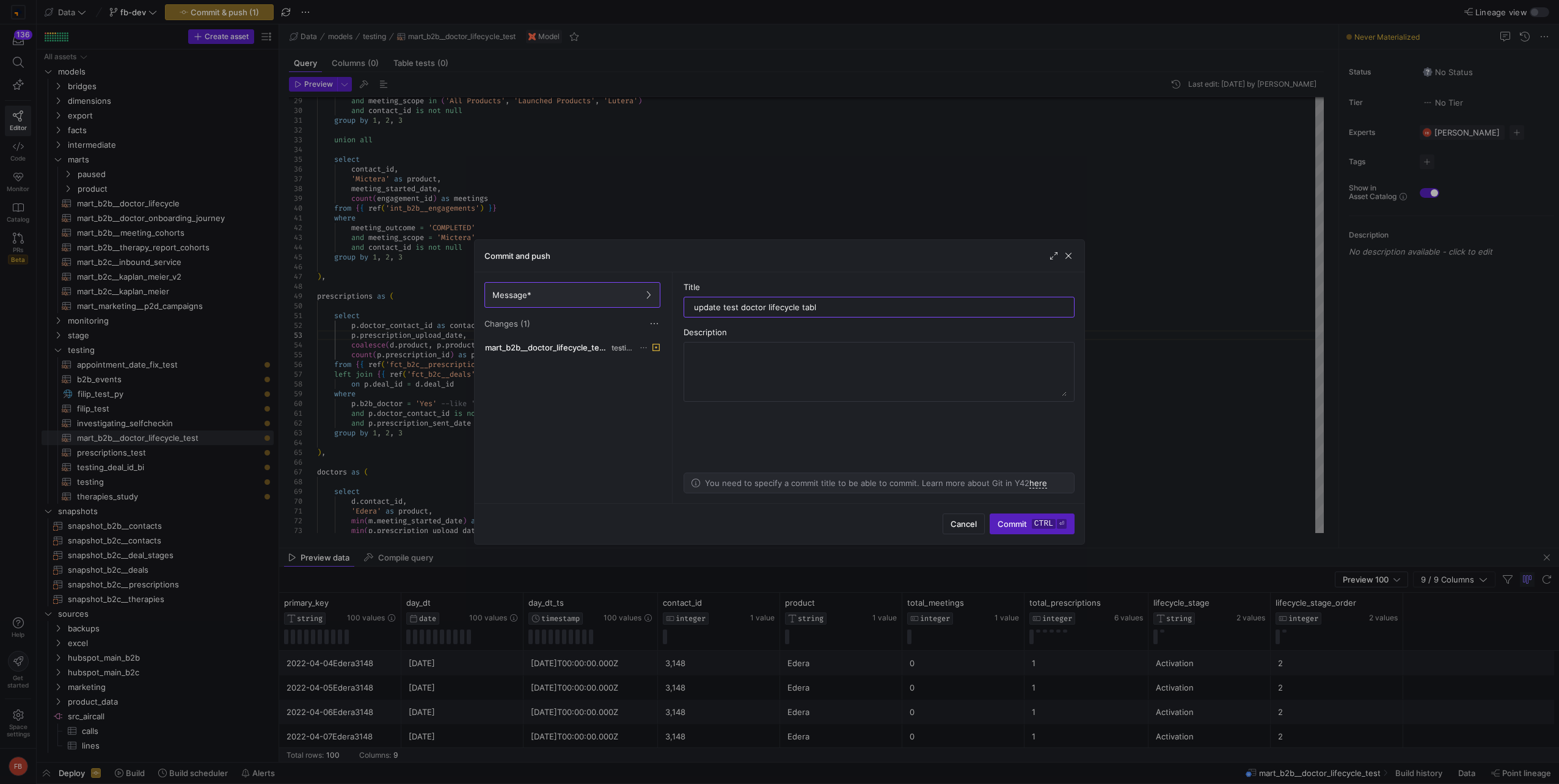
type input "update test doctor lifecycle table"
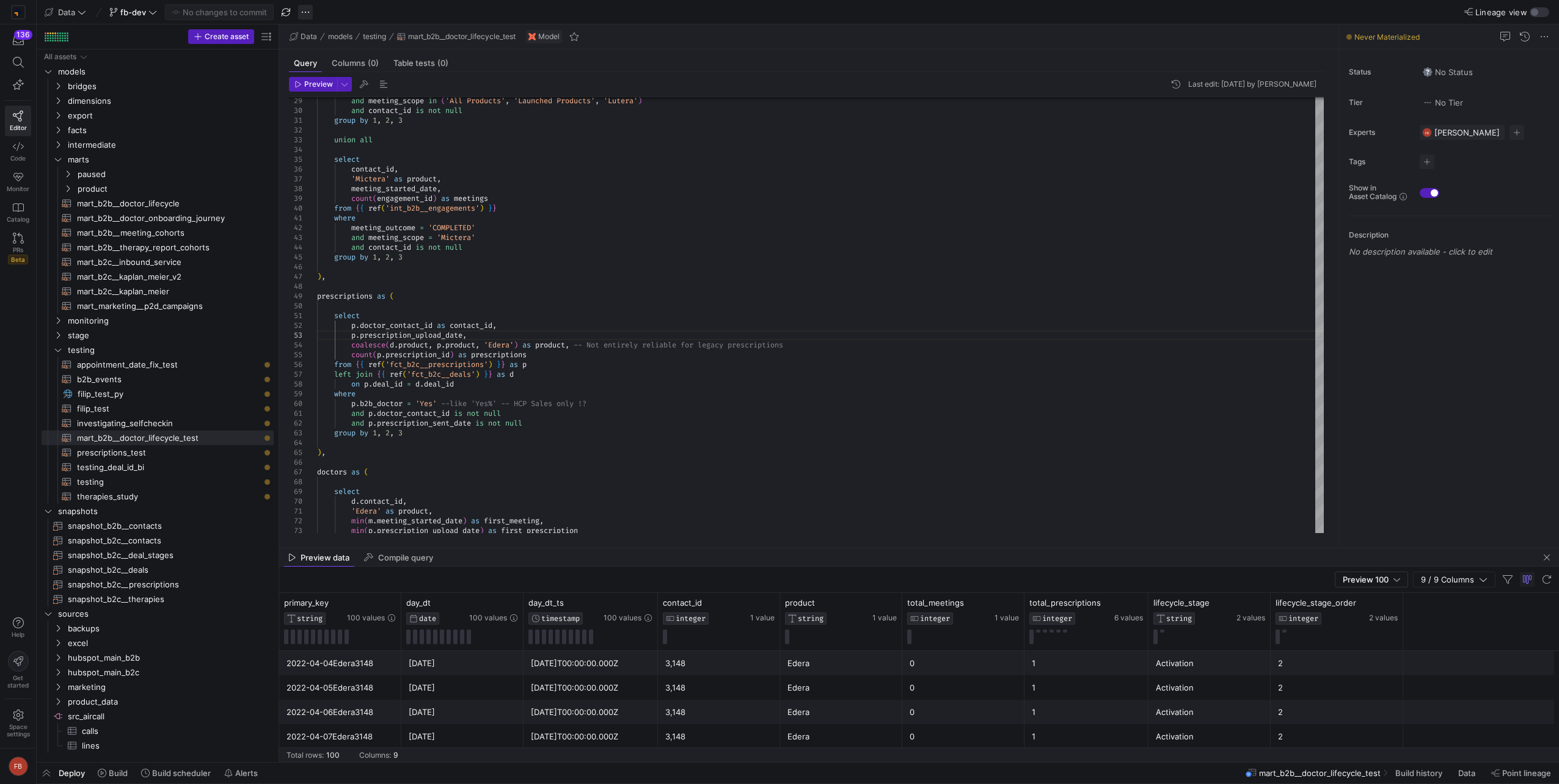
click at [308, 16] on span "button" at bounding box center [305, 12] width 15 height 15
click at [318, 29] on span "Merge branch" at bounding box center [345, 30] width 54 height 9
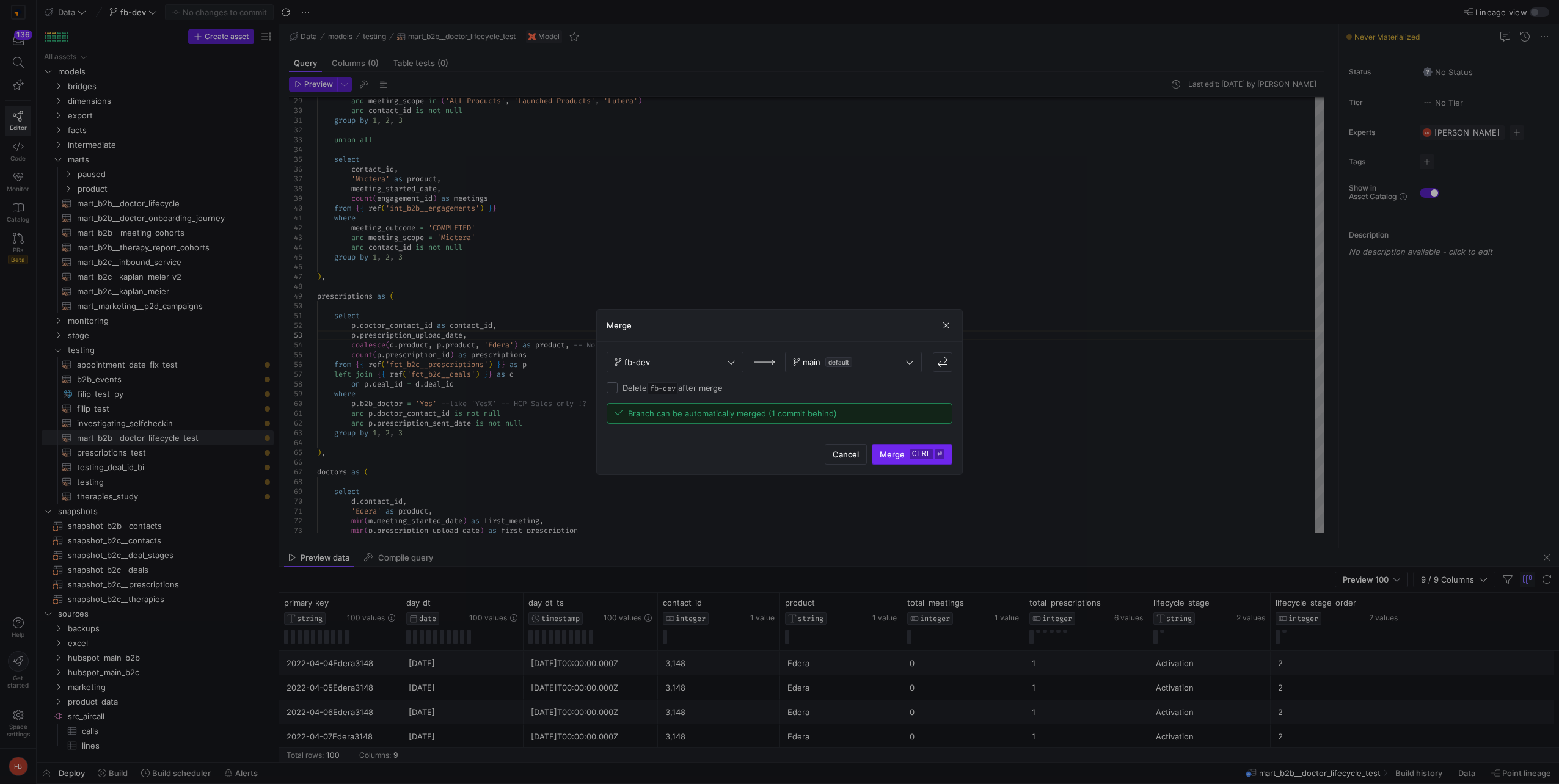
click at [900, 457] on span "Merge ctrl ⏎" at bounding box center [912, 454] width 65 height 9
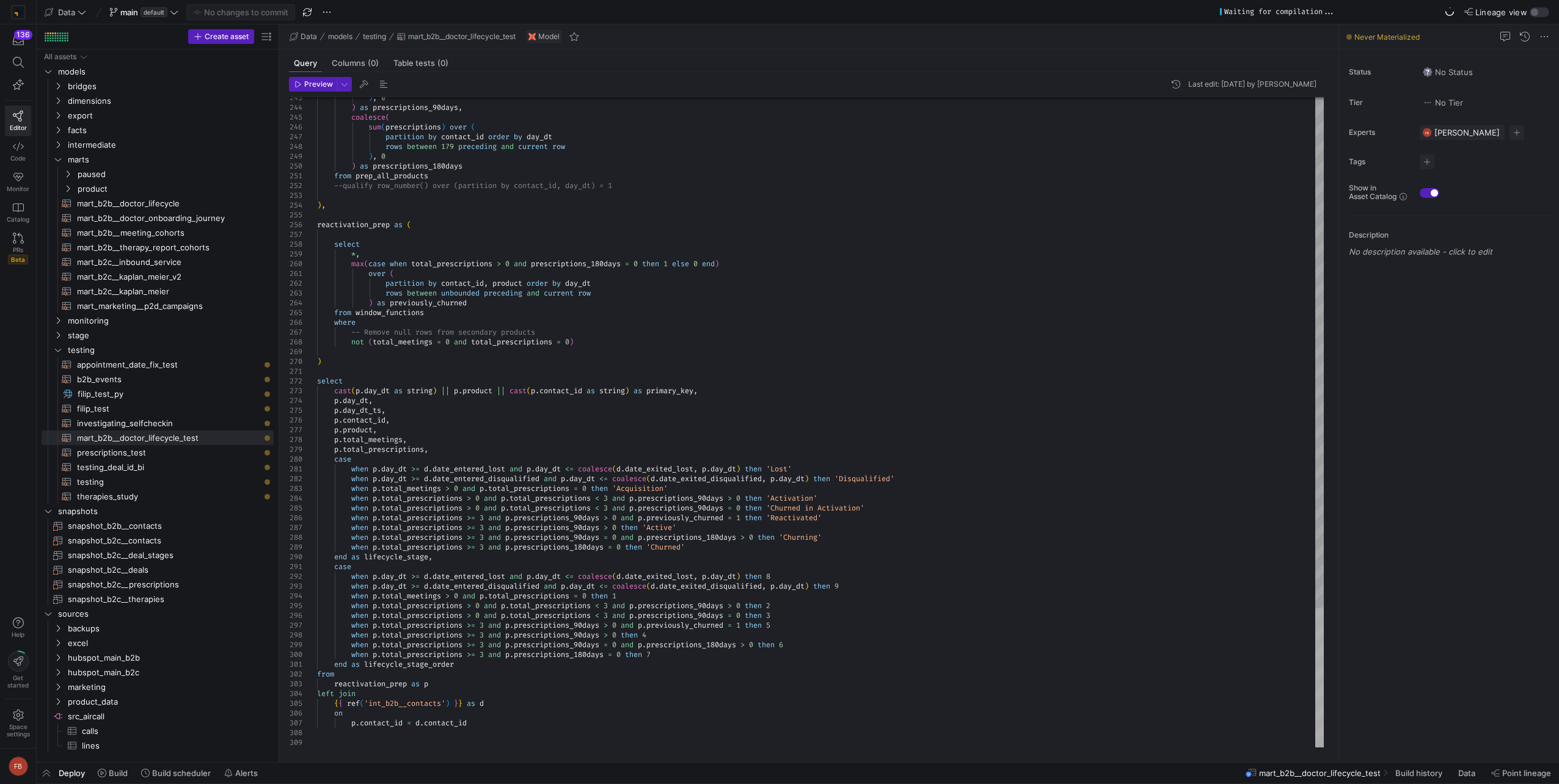
click at [1324, 658] on div at bounding box center [1320, 678] width 9 height 139
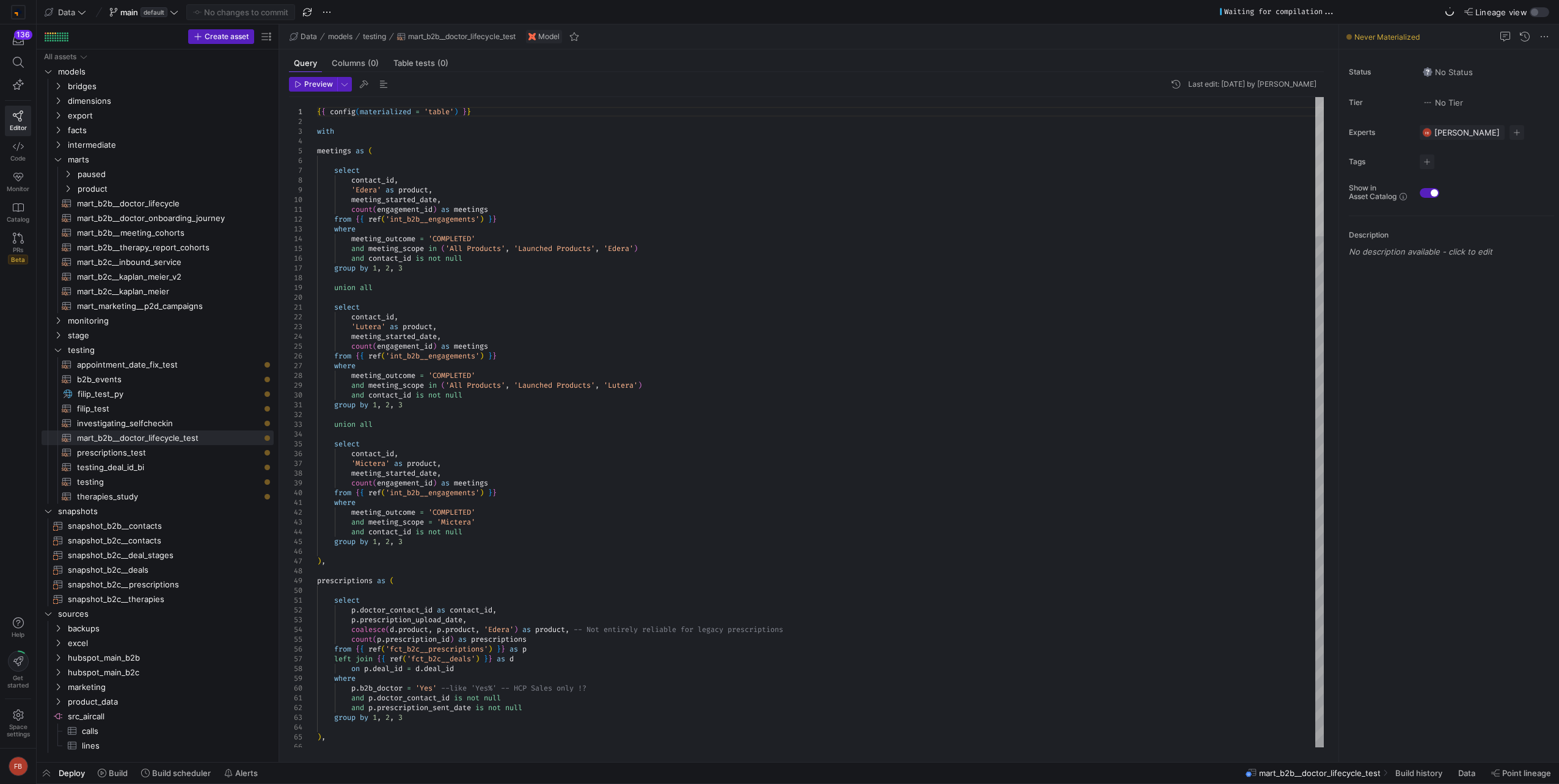
click at [1315, 97] on div at bounding box center [1320, 167] width 9 height 139
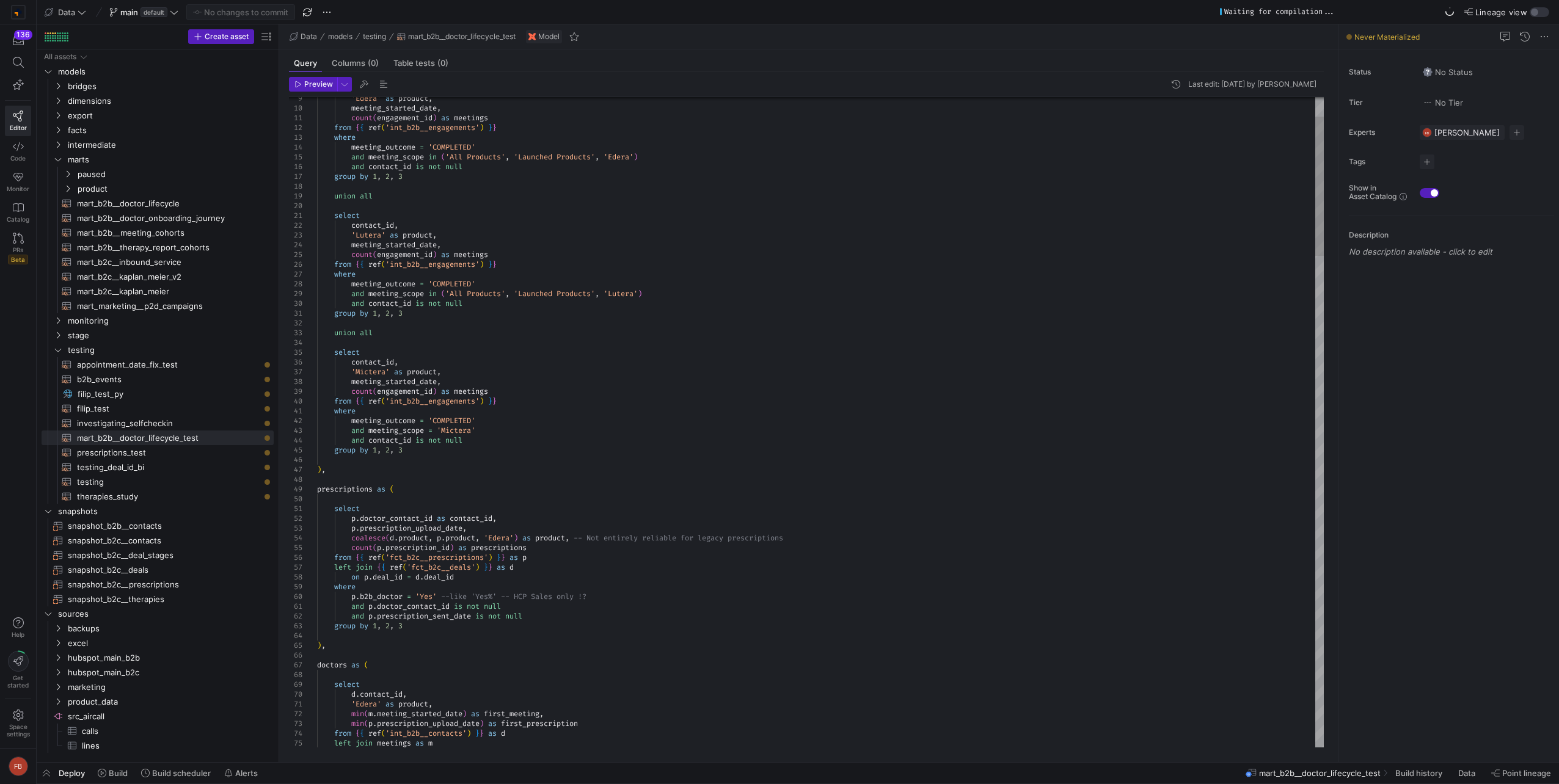
type textarea "select p.doctor_contact_id as contact_id, p.prescription_upload_date, coalesce(…"
drag, startPoint x: 443, startPoint y: 528, endPoint x: 419, endPoint y: 527, distance: 24.0
click at [168, 13] on span "main default" at bounding box center [144, 12] width 69 height 9
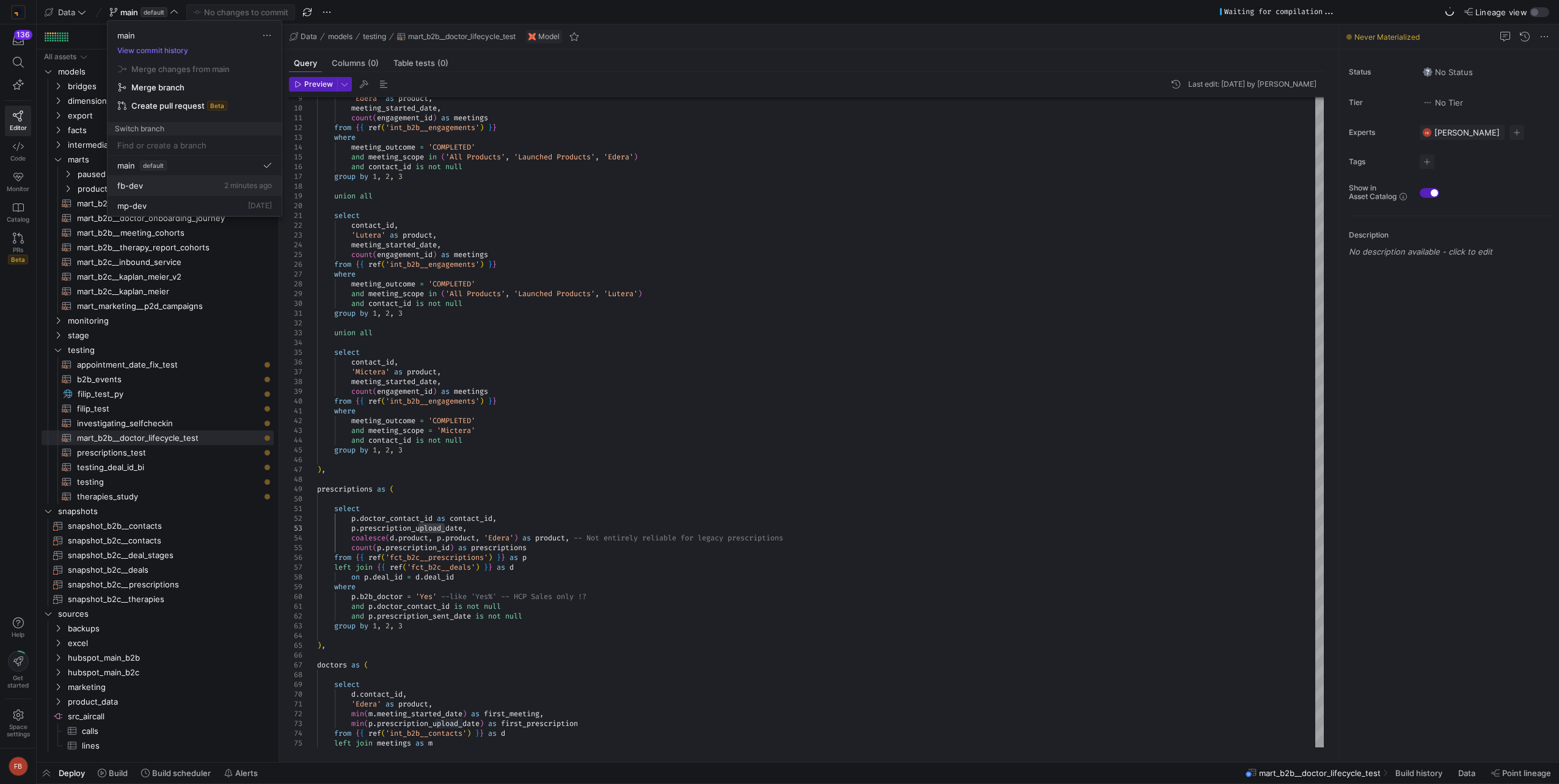
click at [157, 186] on div "fb-dev 2 minutes ago" at bounding box center [194, 185] width 155 height 9
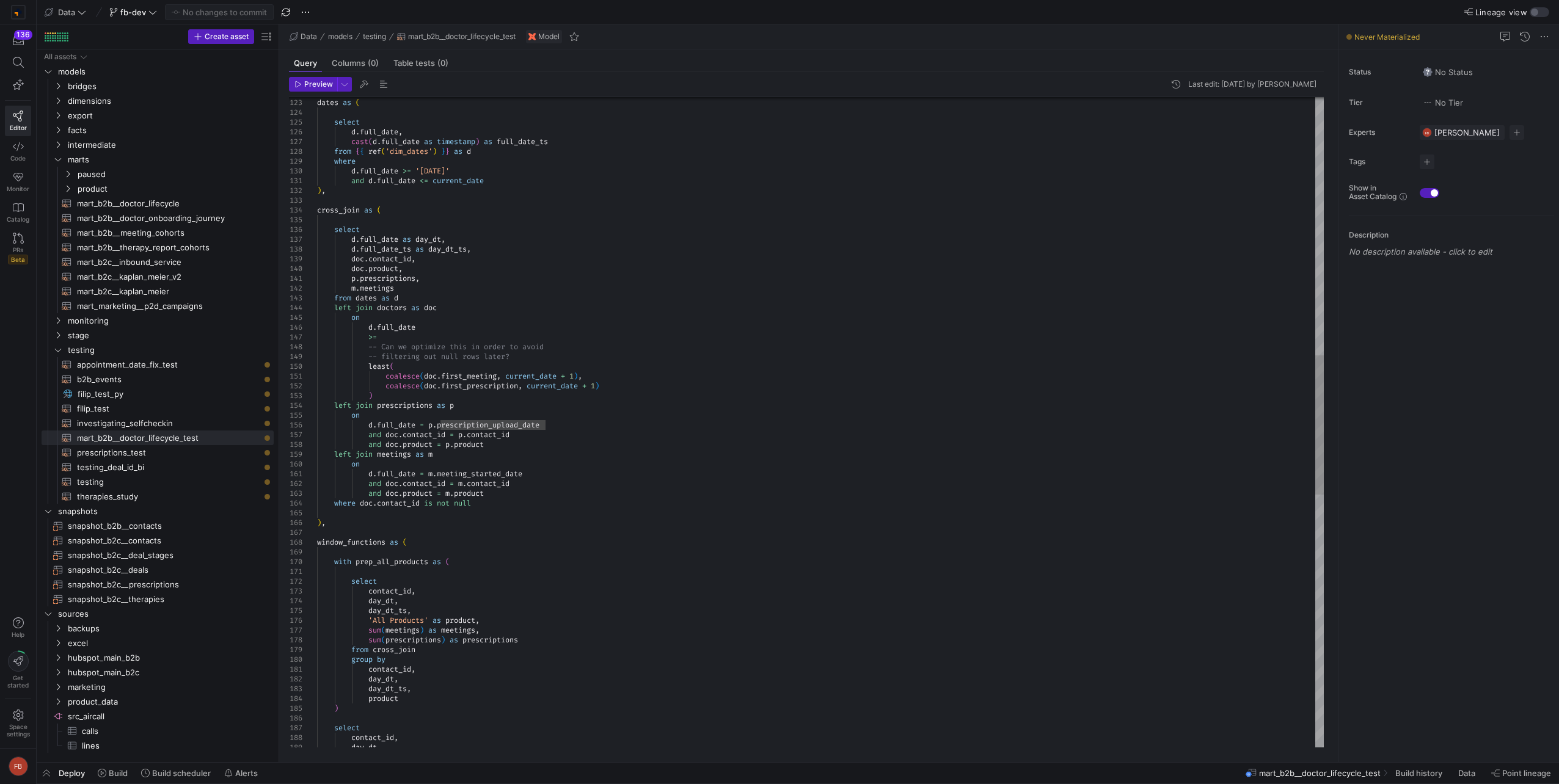
type textarea "d.full_date = m.meeting_started_date and doc.contact_id = m.contact_id and doc.…"
click at [733, 481] on div ">= -- Can we optimize this in order to avoid -- filtering out null rows later? …" at bounding box center [820, 410] width 1007 height 3029
type textarea "pre"
type textarea "select contact_id, day_dt, day_dt_ts, 'All Products' as product, sum(meetings) …"
type textarea "prescription"
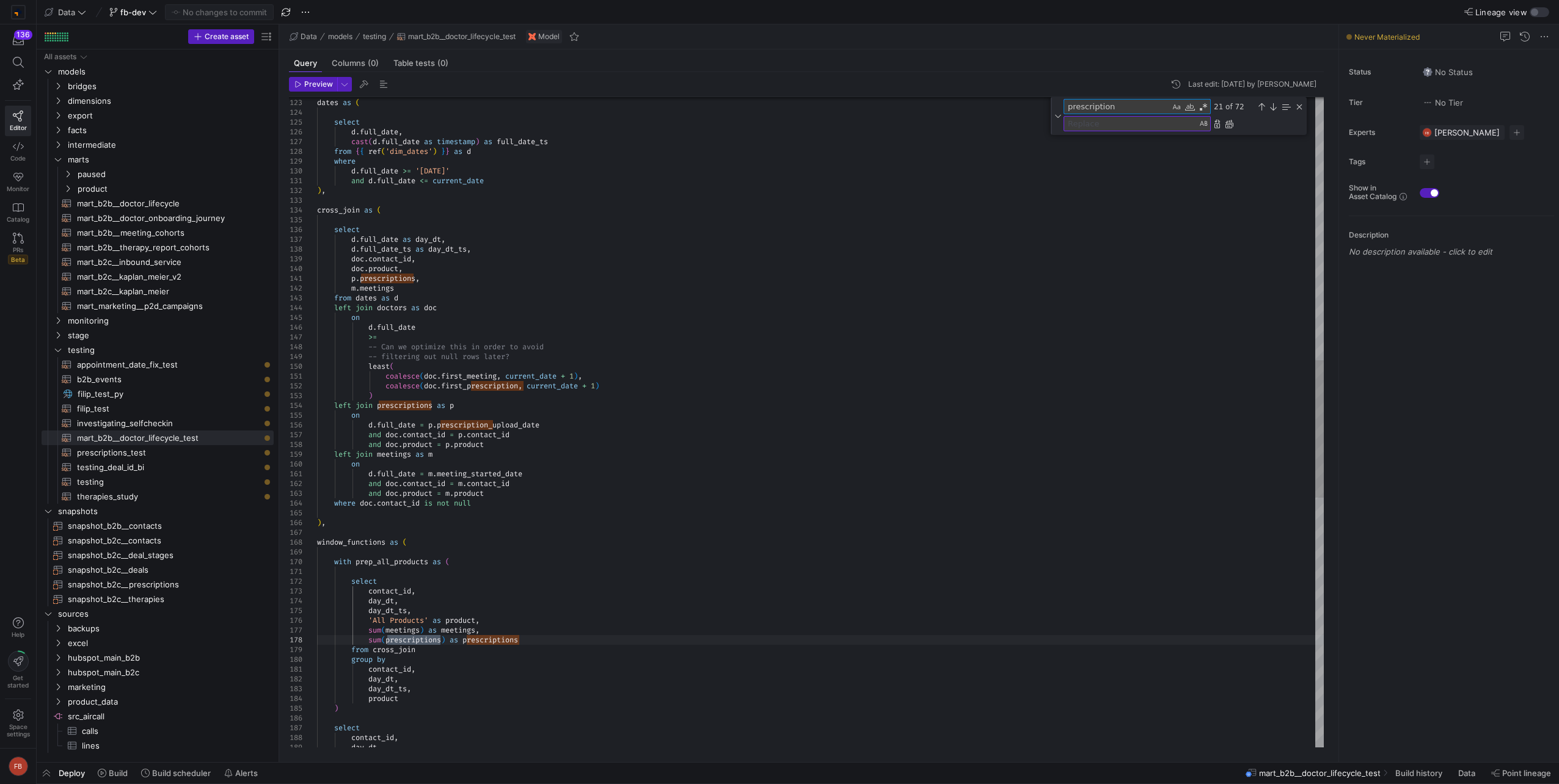
type textarea "select p.doctor_contact_id as contact_id, p.prescription_upload_date, coalesce(…"
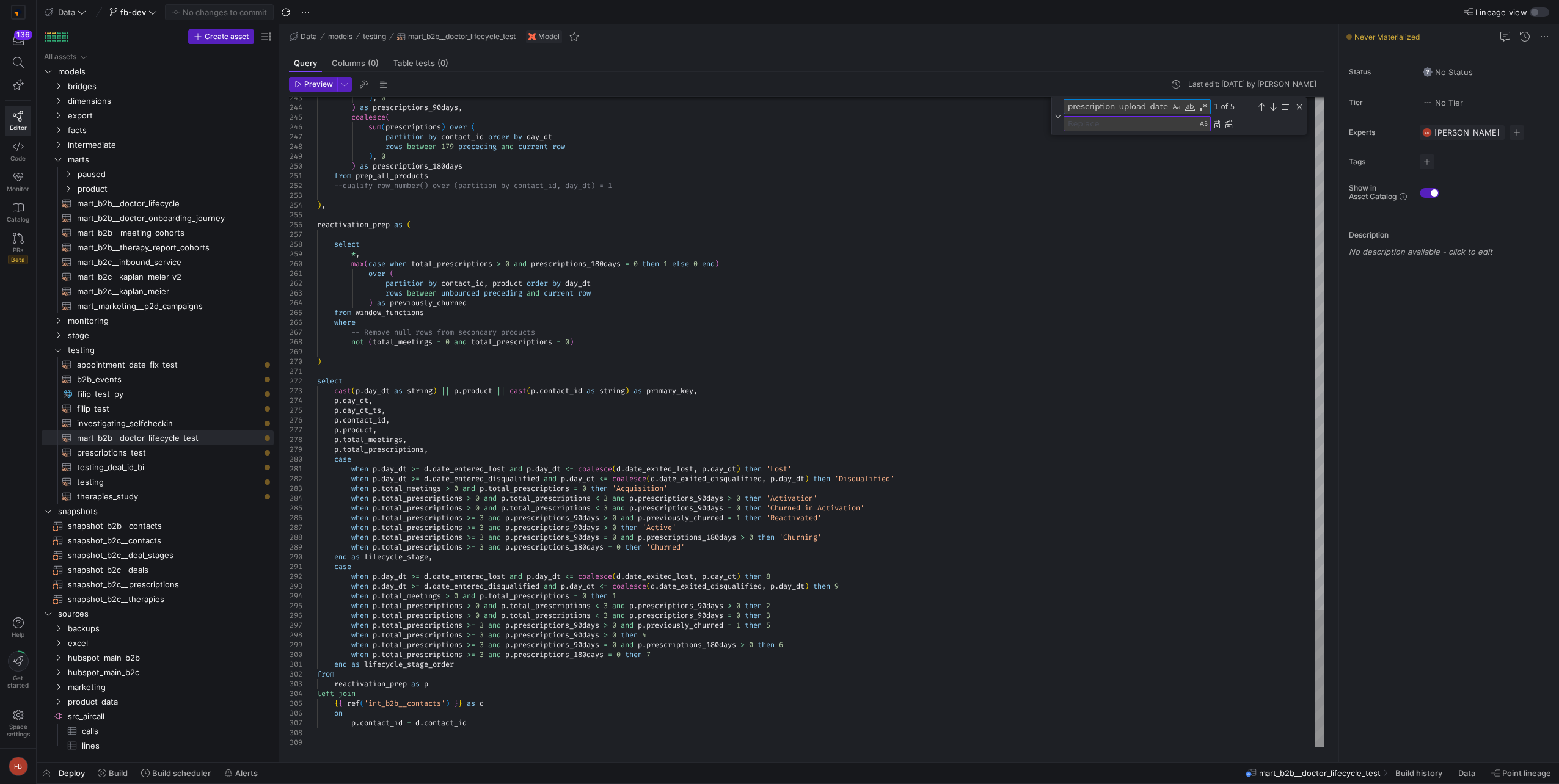
type textarea "prescription_upload_date"
click at [1157, 125] on textarea "Replace" at bounding box center [1130, 123] width 133 height 14
type textarea "prescription_sent_date"
click at [1232, 123] on div "Replace All (Ctrl+Alt+Enter)" at bounding box center [1229, 123] width 9 height 9
type textarea "select p.doctor_contact_id as contact_id, p.prescription_sent_date, coalesce(d.…"
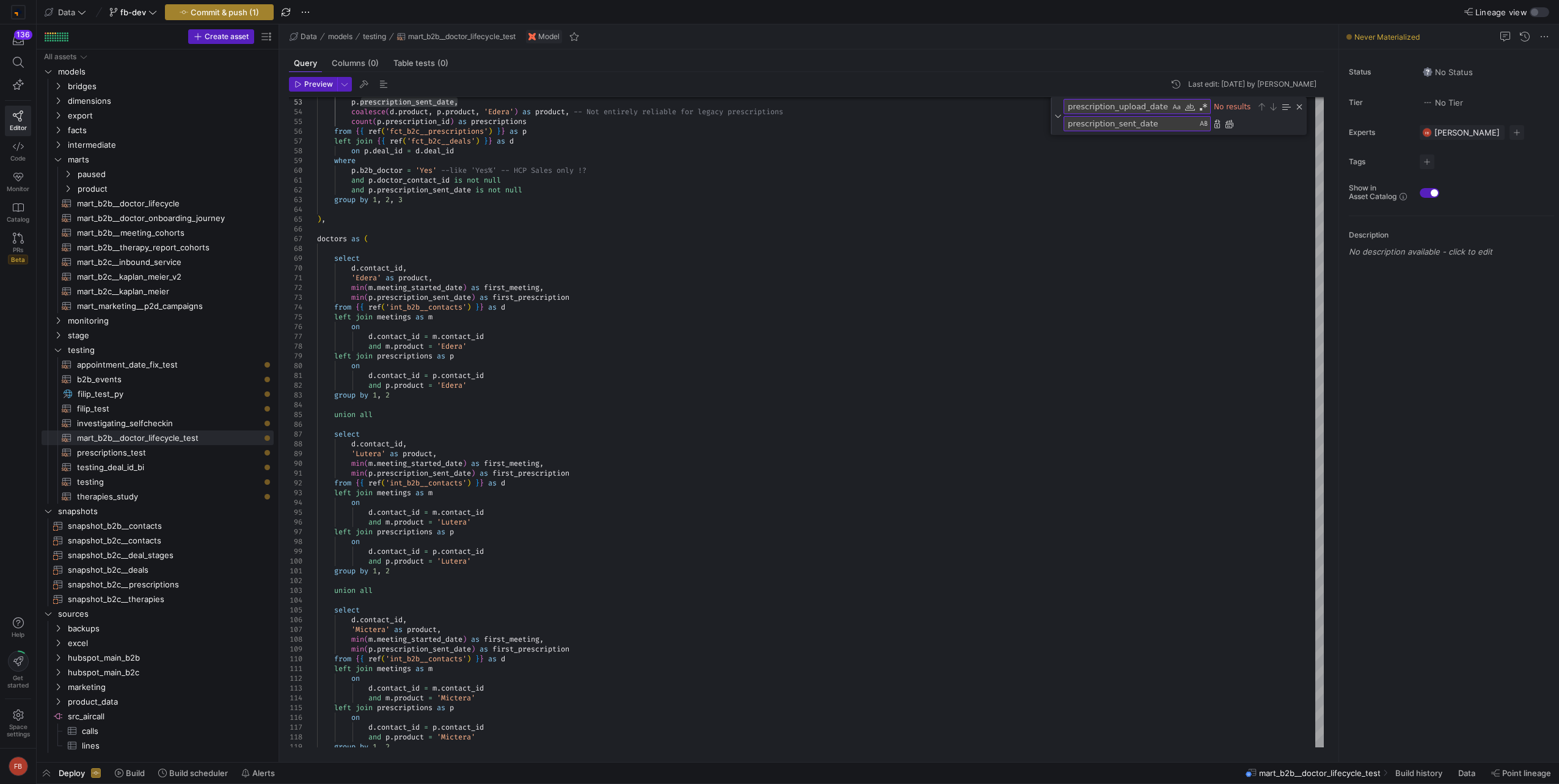
click at [196, 9] on span "Commit & push (1)" at bounding box center [225, 12] width 68 height 9
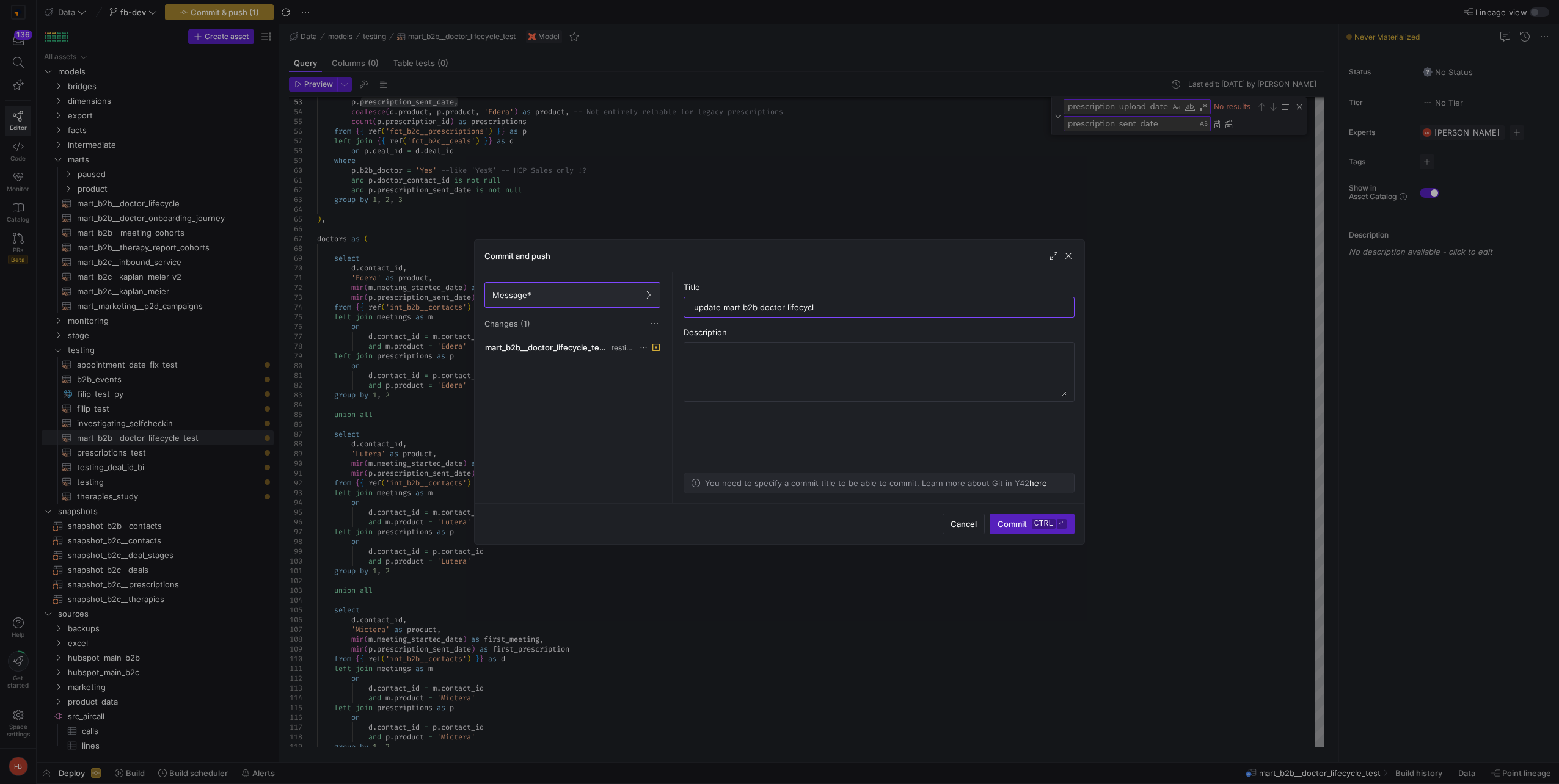
type input "update mart b2b doctor lifecycle"
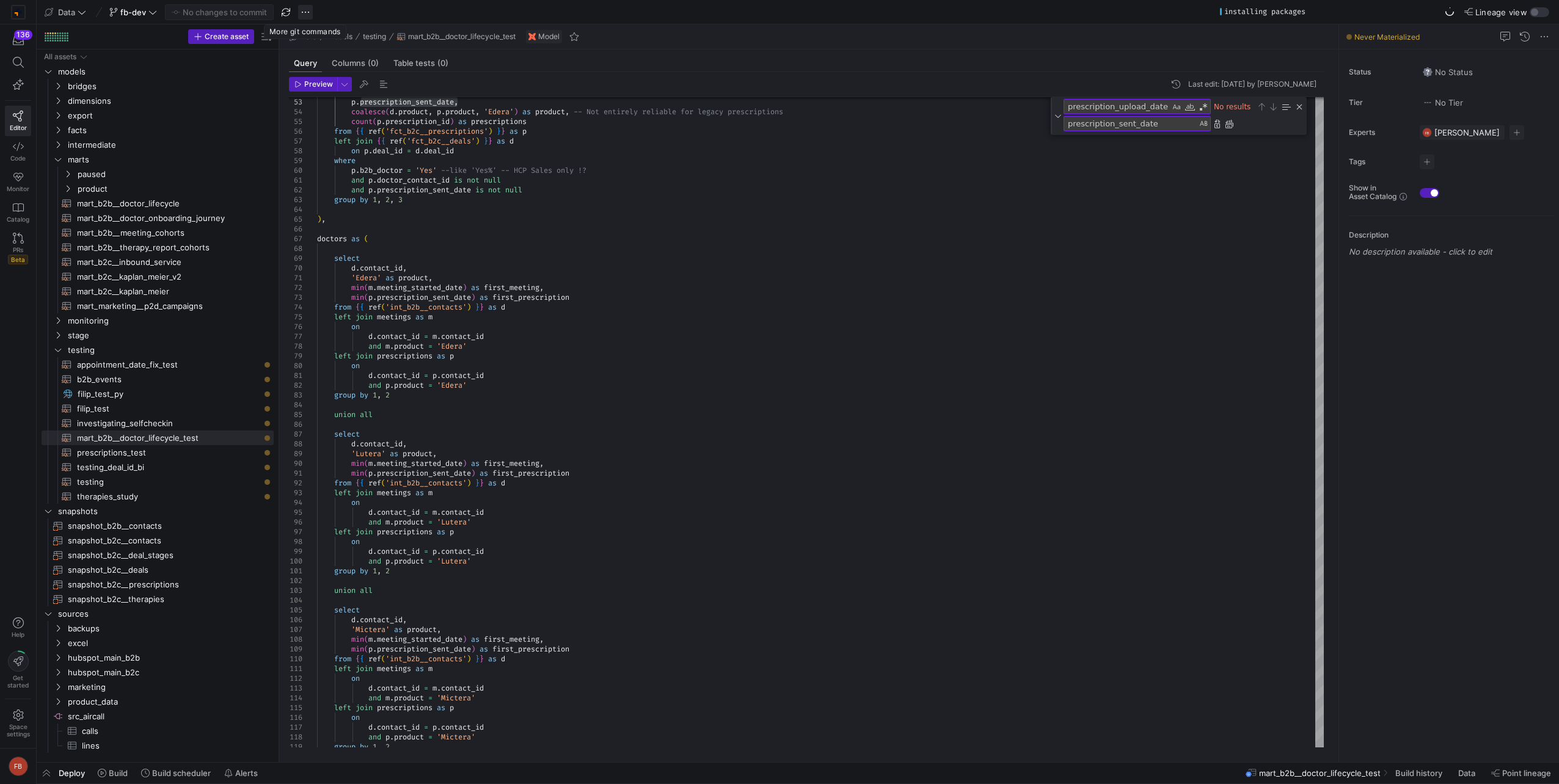
click at [307, 12] on span "button" at bounding box center [305, 12] width 15 height 15
click at [316, 24] on button "Merge branch" at bounding box center [366, 30] width 133 height 20
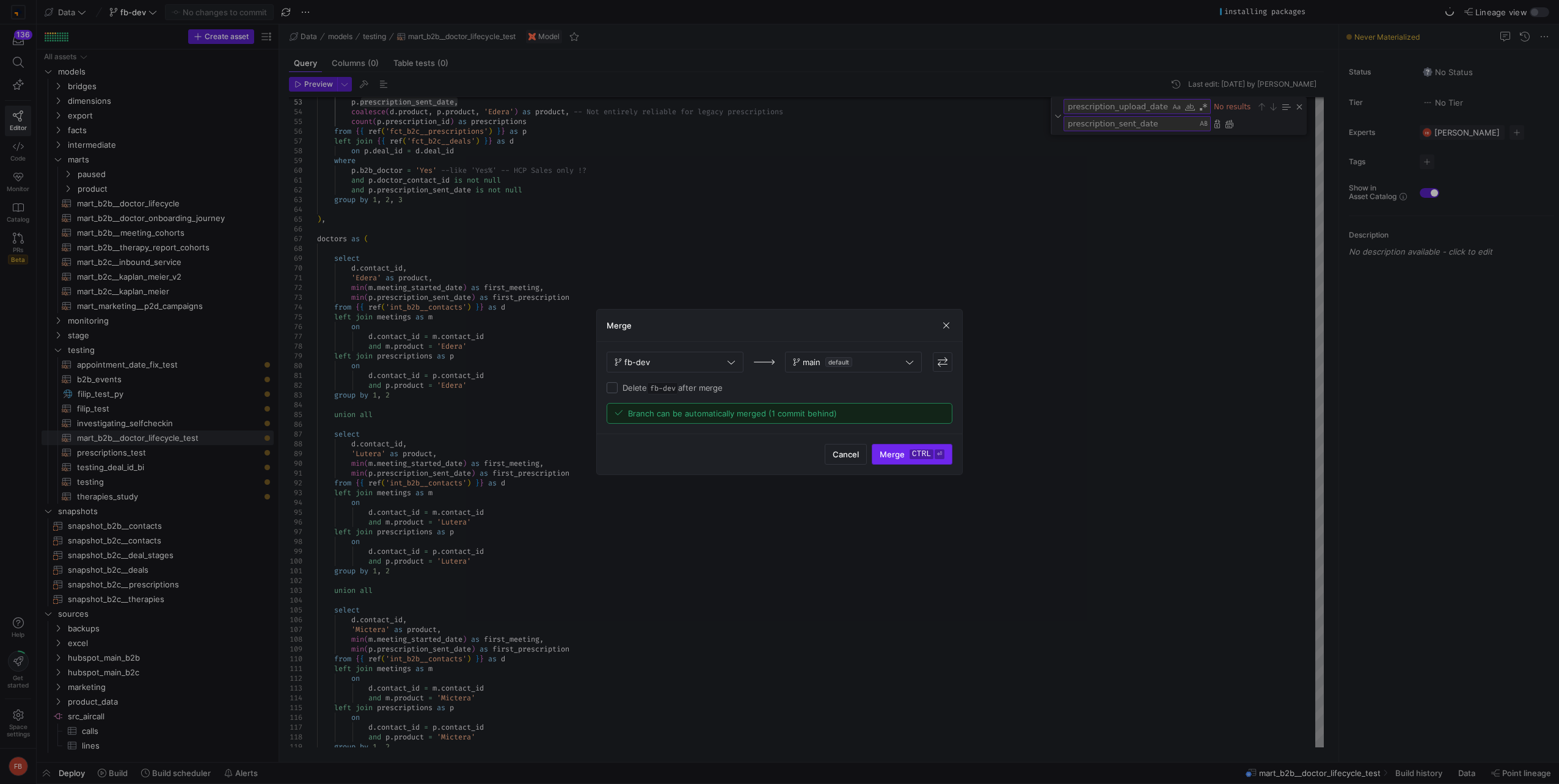
click at [926, 455] on kbd "ctrl" at bounding box center [921, 454] width 24 height 9
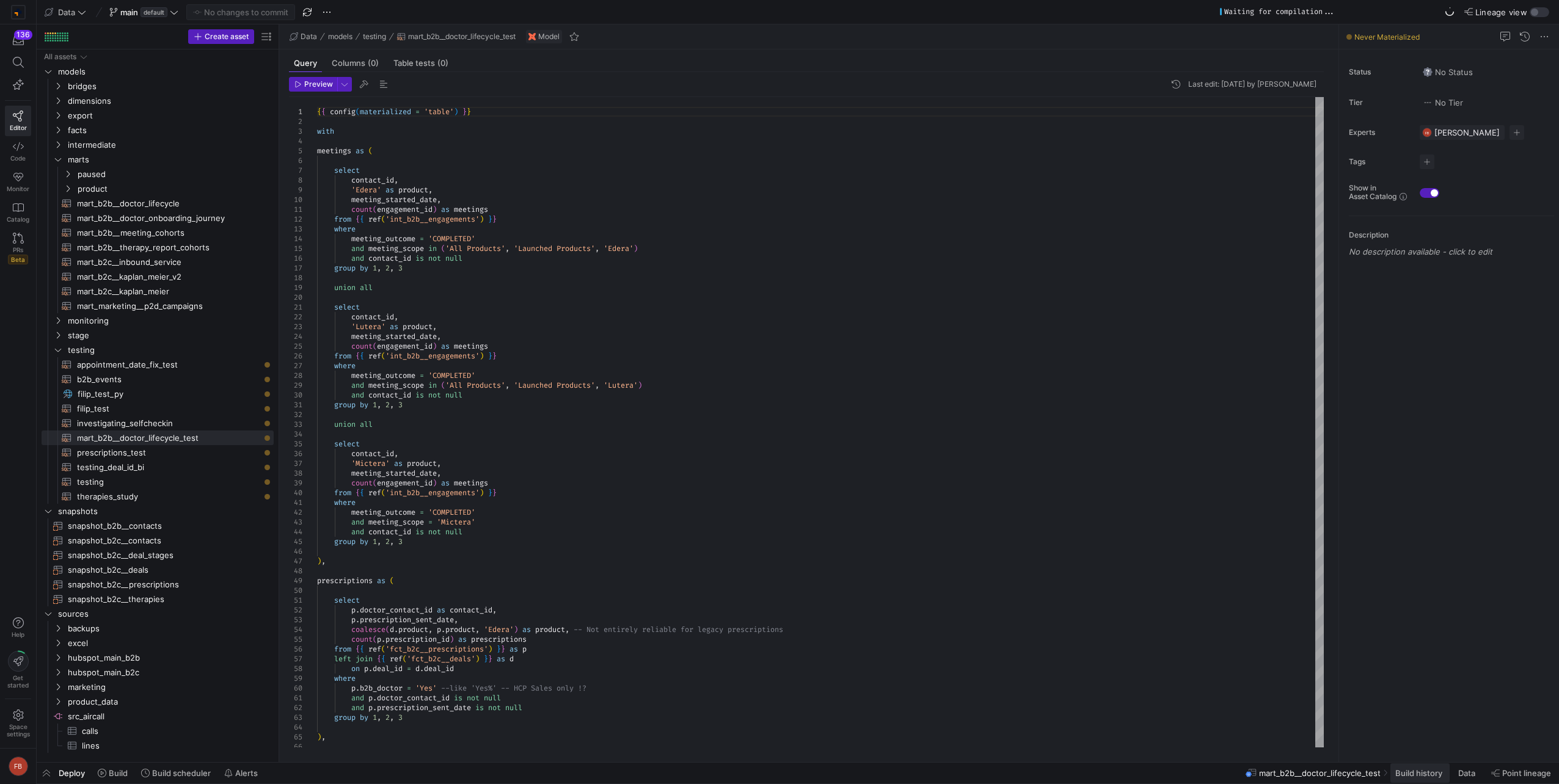
click at [1421, 767] on span at bounding box center [1420, 773] width 59 height 20
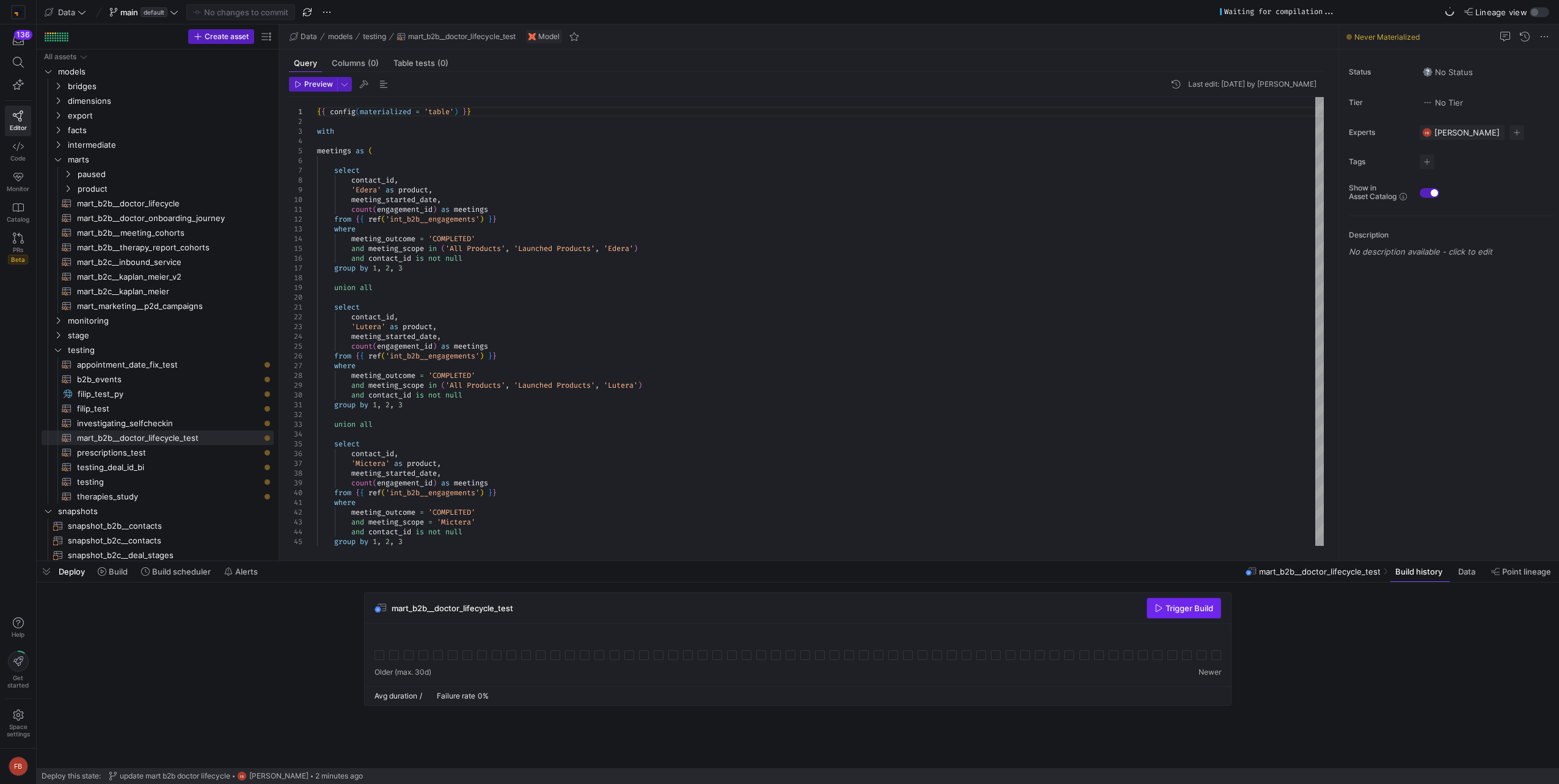
click at [1191, 614] on span "button" at bounding box center [1183, 608] width 73 height 20
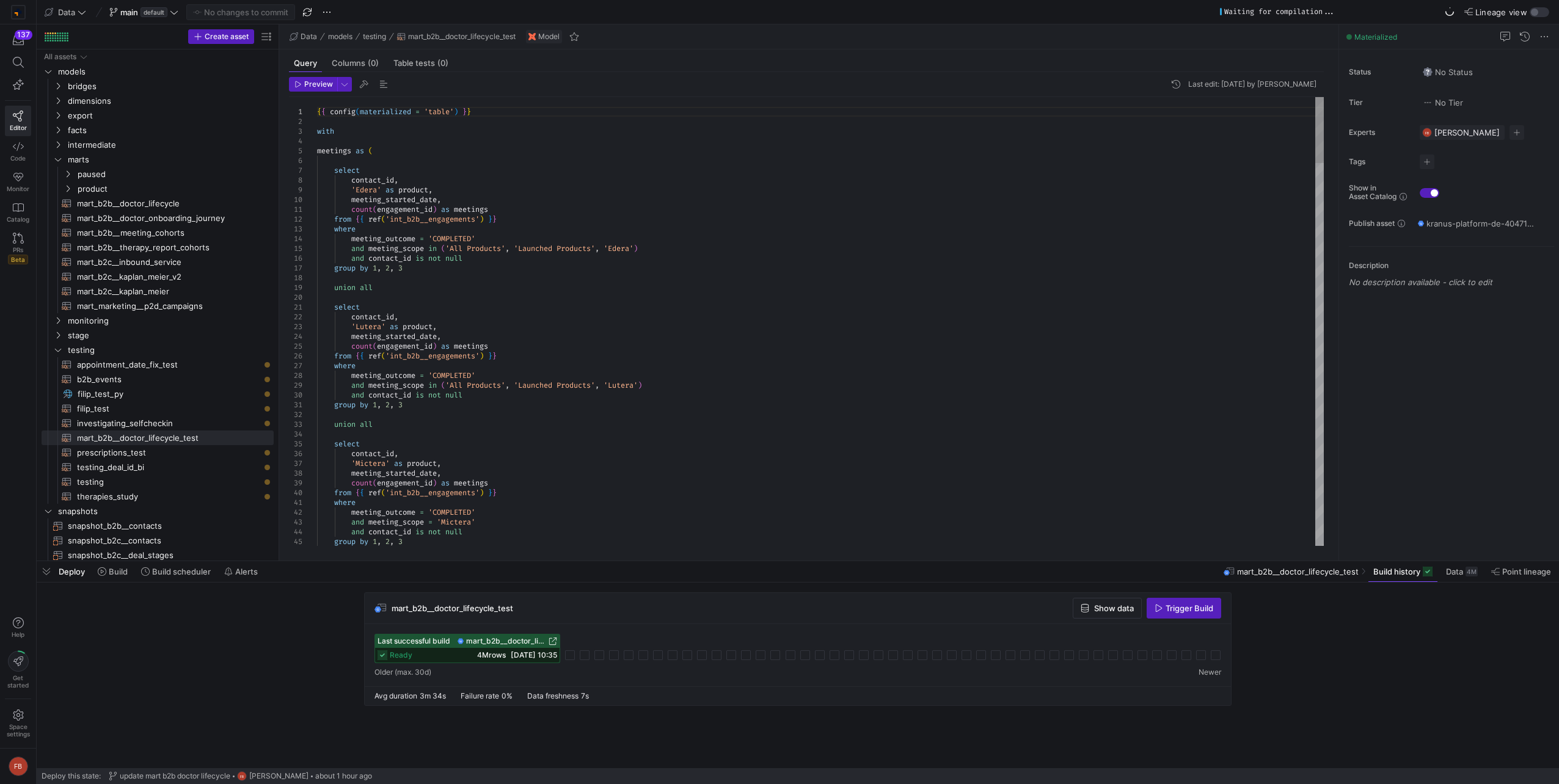
type textarea "select contact_id, 'Lutera' as product, meeting_started_date, count(engagement_…"
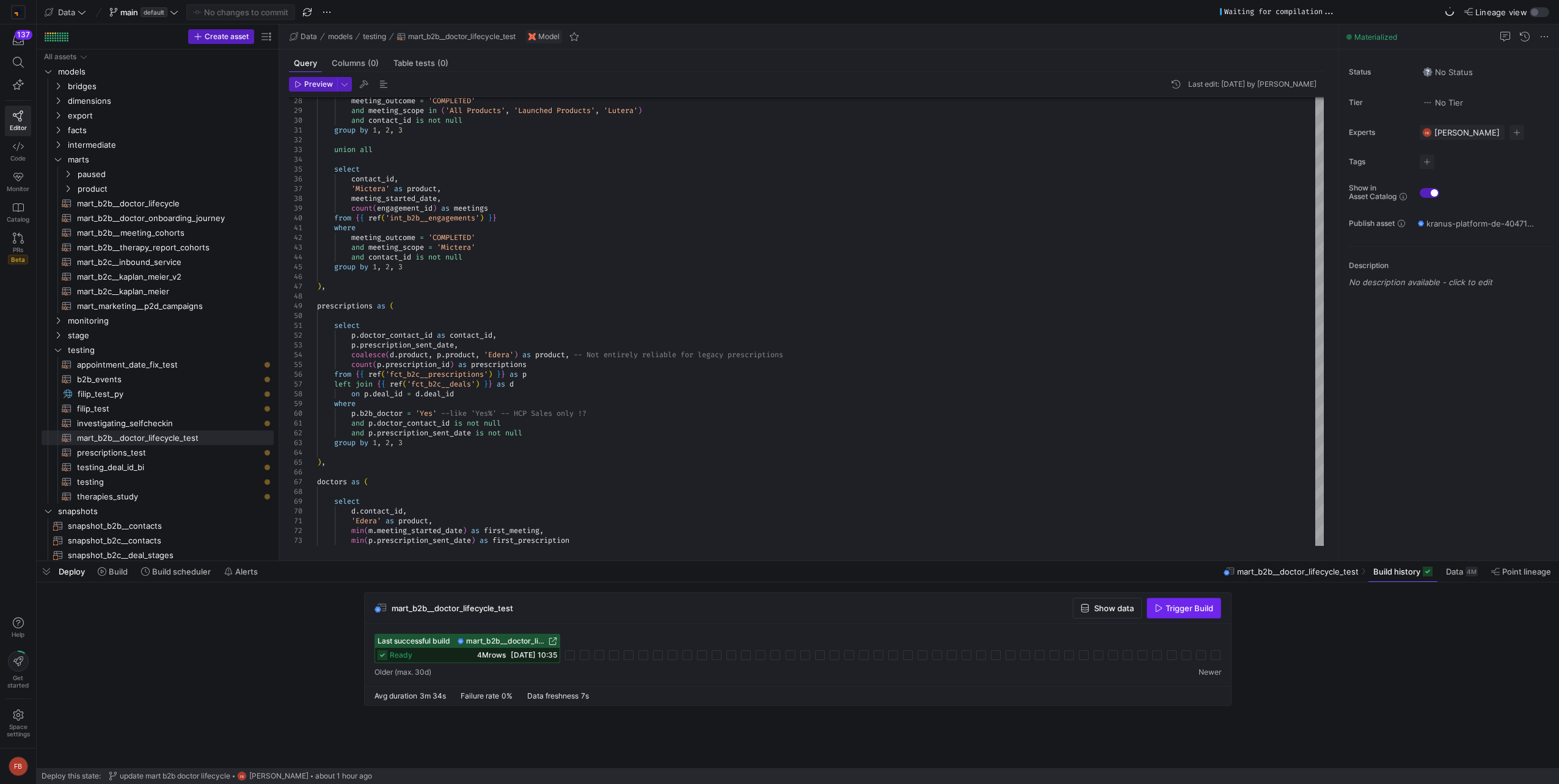
click at [1172, 601] on span "button" at bounding box center [1183, 608] width 73 height 20
